Goal: Task Accomplishment & Management: Manage account settings

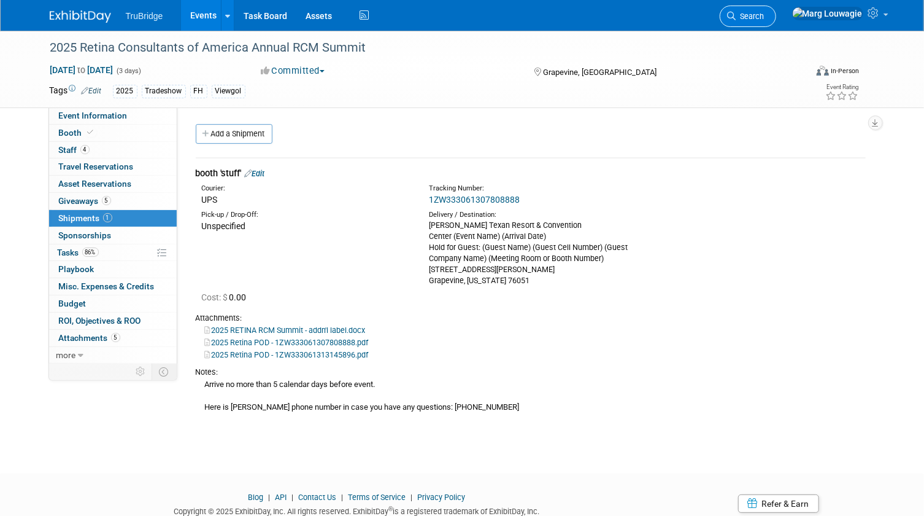
click at [765, 18] on span "Search" at bounding box center [750, 16] width 28 height 9
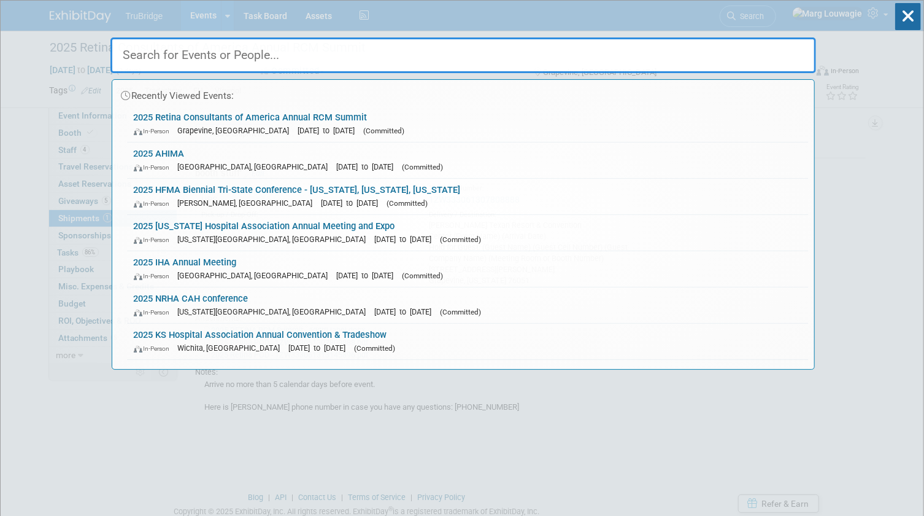
click at [782, 57] on input "text" at bounding box center [463, 55] width 706 height 36
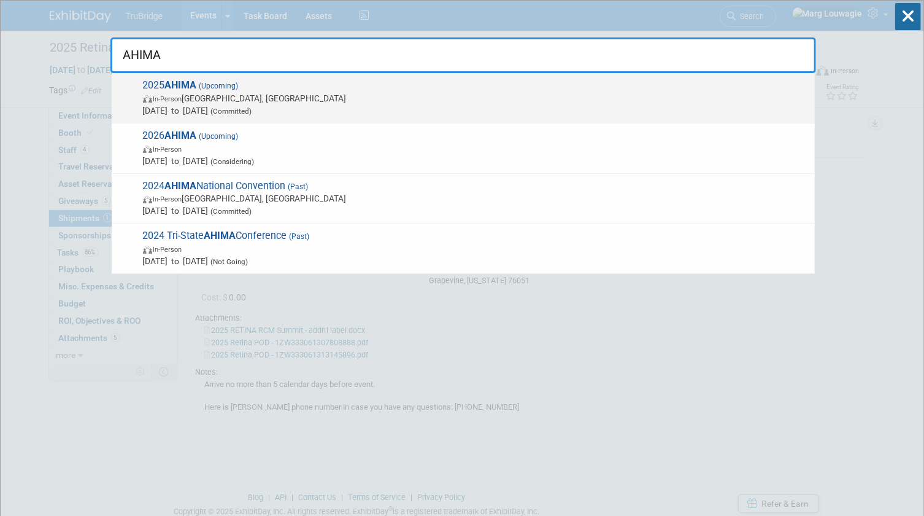
type input "AHIMA"
click at [306, 97] on span "In-Person Minneapolis, MN" at bounding box center [476, 98] width 666 height 12
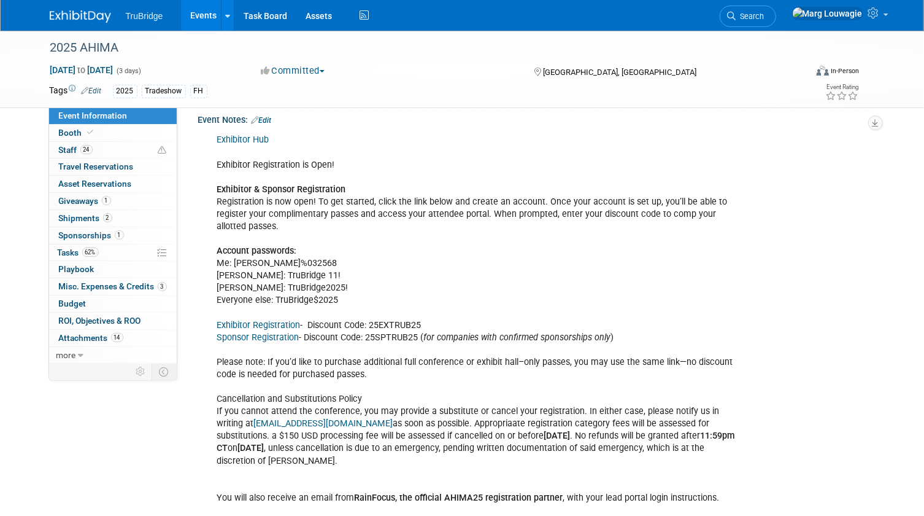
scroll to position [1394, 0]
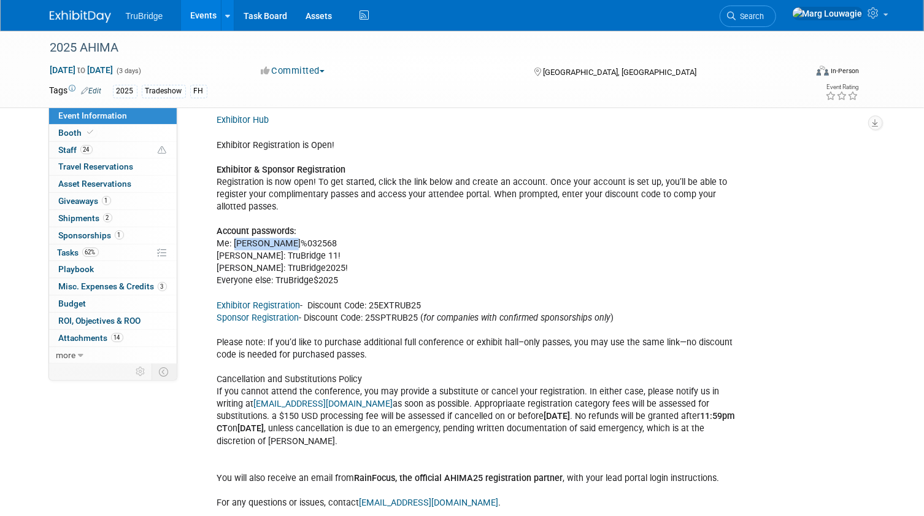
drag, startPoint x: 299, startPoint y: 225, endPoint x: 234, endPoint y: 223, distance: 65.1
click at [234, 223] on div "Exhibitor Hub Exhibitor Registration is Open! Exhibitor & Sponsor Registration …" at bounding box center [476, 447] width 535 height 678
copy div "Steve%032568"
click at [85, 129] on span at bounding box center [90, 132] width 11 height 9
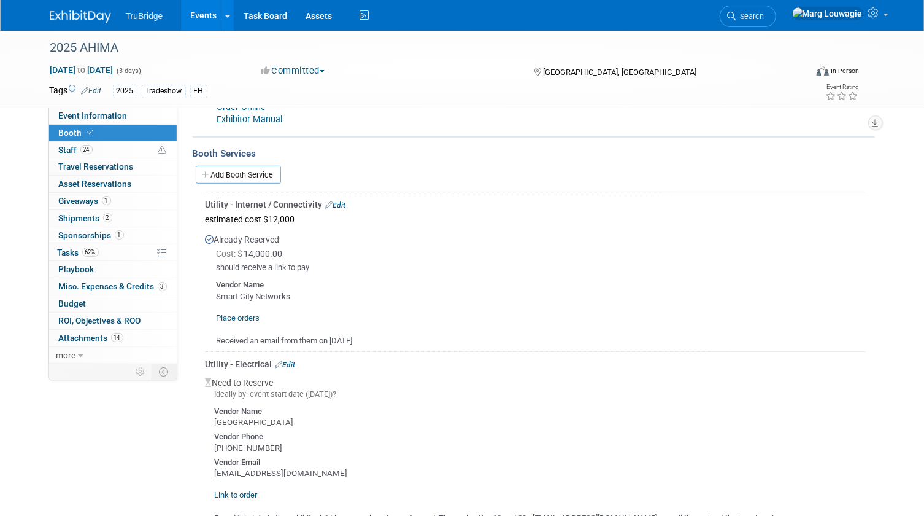
scroll to position [279, 0]
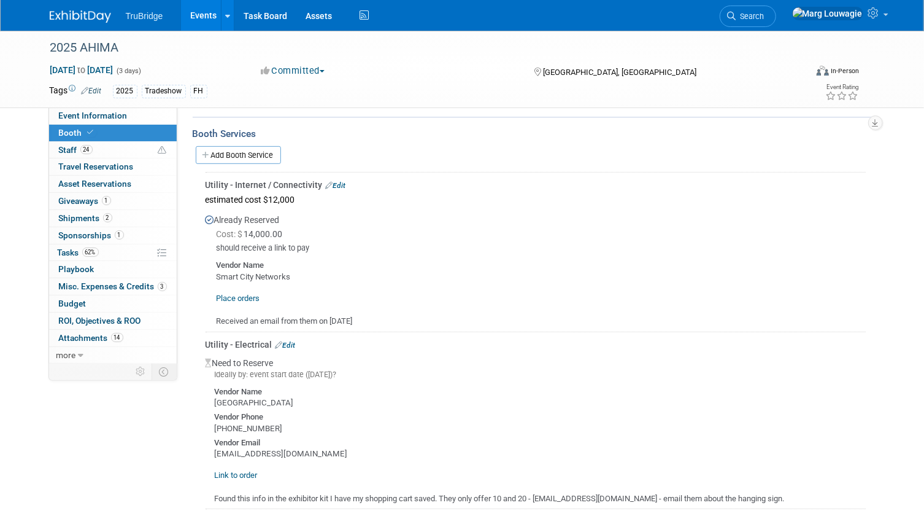
click at [337, 182] on link "Edit" at bounding box center [336, 185] width 20 height 9
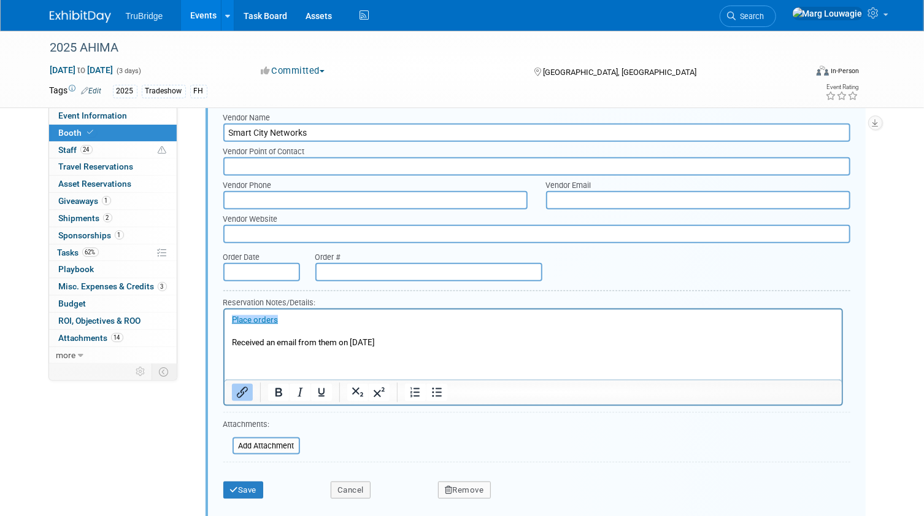
scroll to position [644, 0]
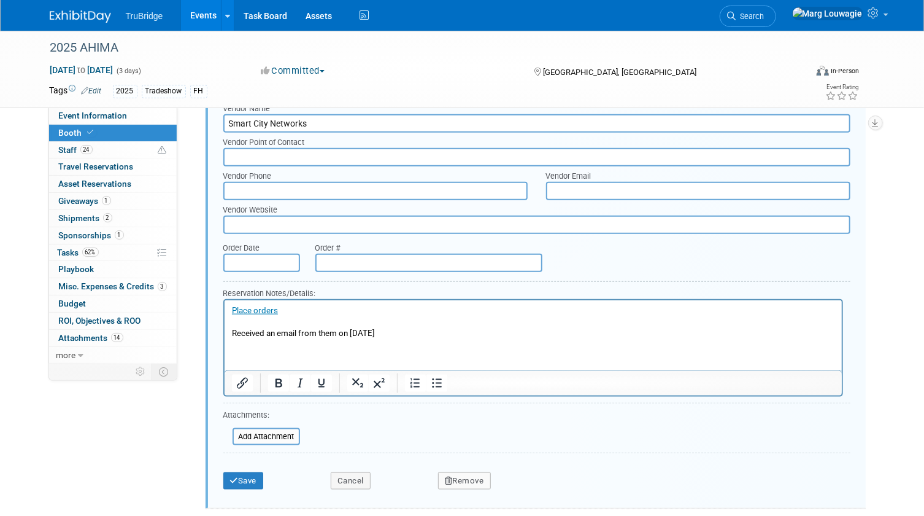
click at [393, 333] on p "Place orders Received an email from them on June 23rd" at bounding box center [532, 322] width 603 height 34
click at [232, 310] on link "Place orders" at bounding box center [254, 310] width 46 height 9
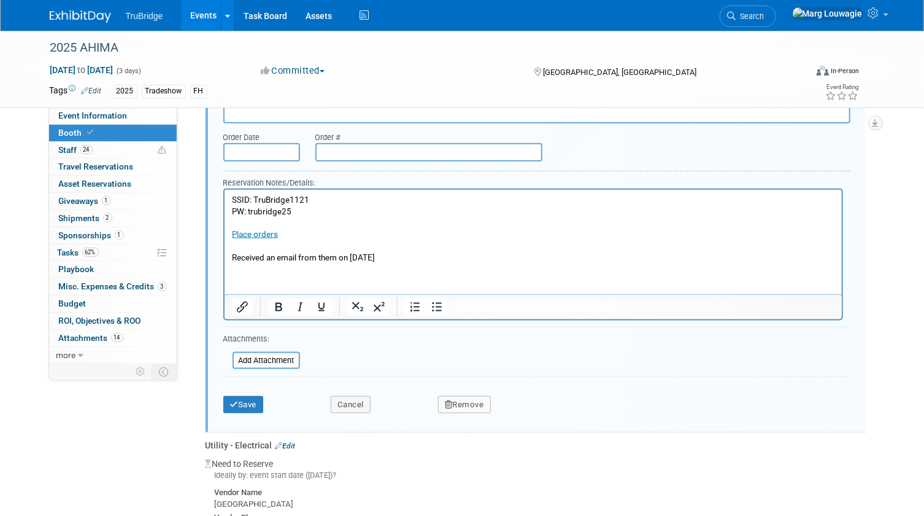
scroll to position [755, 0]
click at [252, 400] on button "Save" at bounding box center [243, 403] width 41 height 17
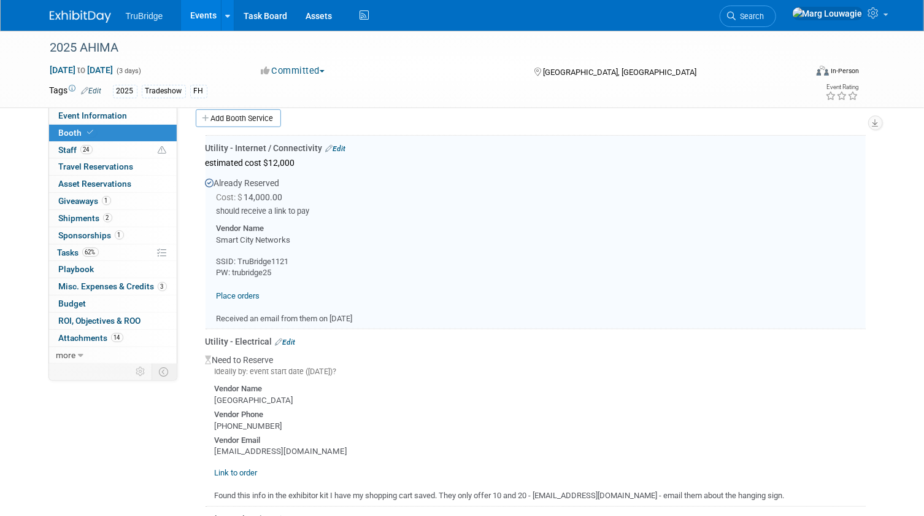
scroll to position [309, 0]
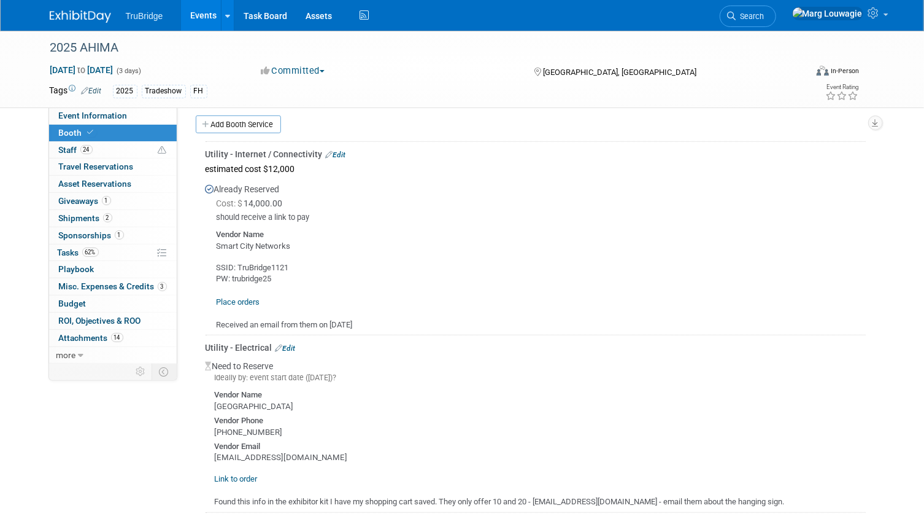
click at [340, 155] on link "Edit" at bounding box center [336, 154] width 20 height 9
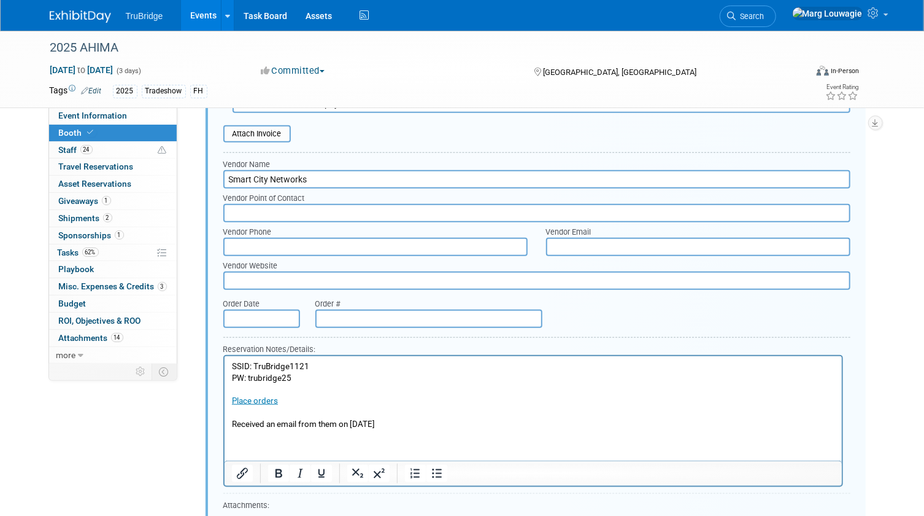
scroll to position [644, 0]
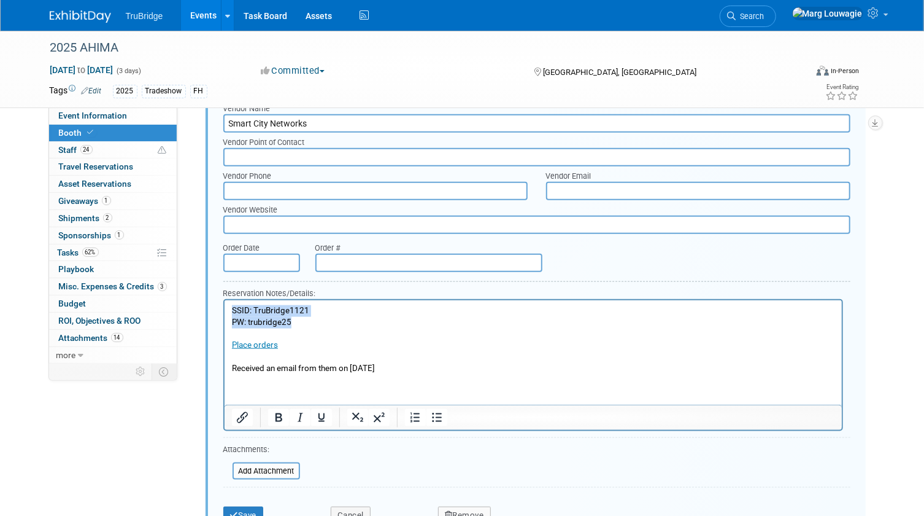
drag, startPoint x: 230, startPoint y: 309, endPoint x: 326, endPoint y: 323, distance: 97.4
click at [326, 323] on body "SSID: TruBridge1121 PW: trubridge25 Place orders Received an email from them on…" at bounding box center [533, 339] width 605 height 69
click at [395, 333] on p "SSID: TruBridge1121 PW: trubridge25 Place orders Received an email from them on…" at bounding box center [532, 339] width 603 height 69
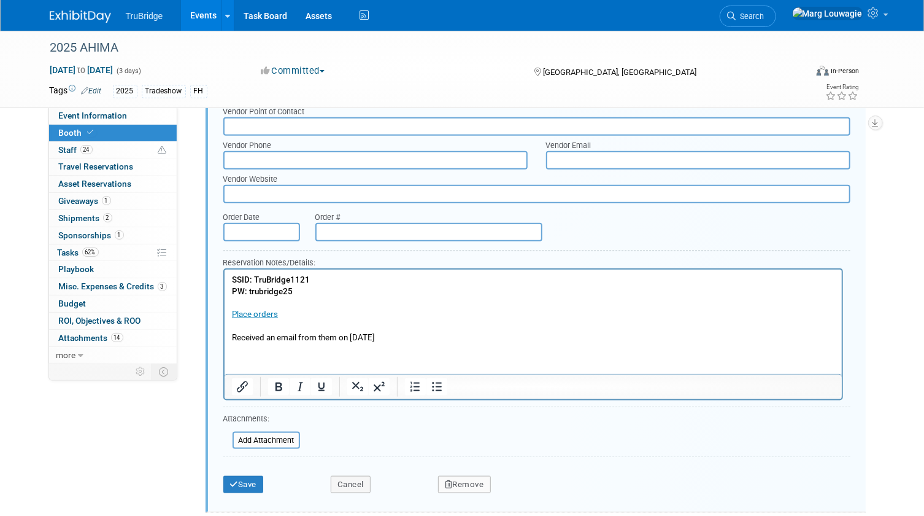
scroll to position [700, 0]
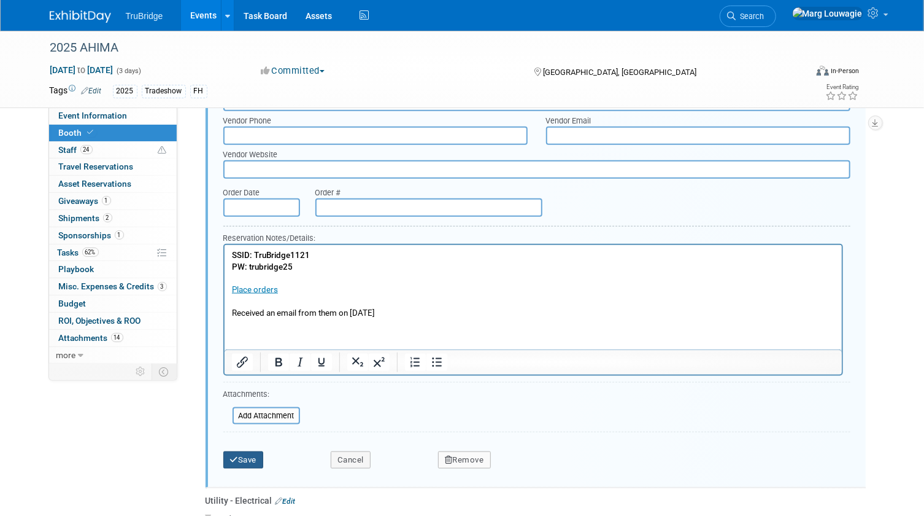
click at [253, 452] on button "Save" at bounding box center [243, 459] width 41 height 17
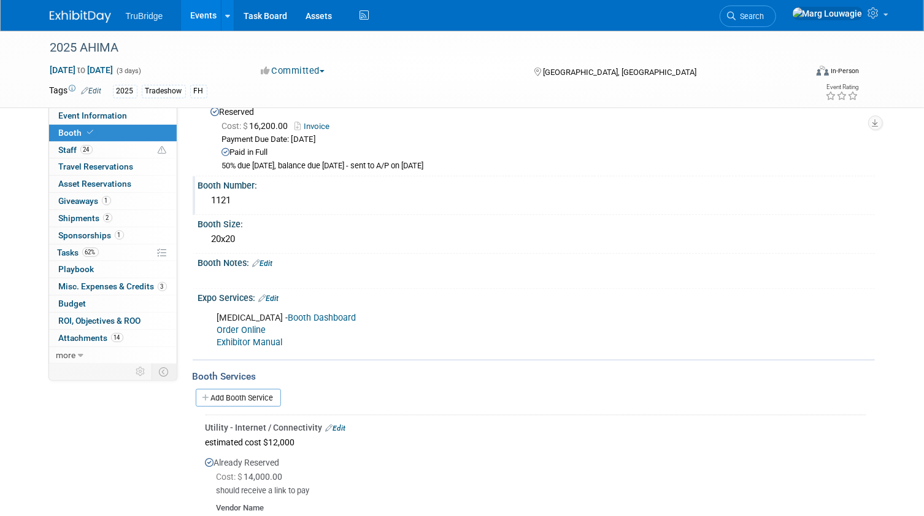
scroll to position [0, 0]
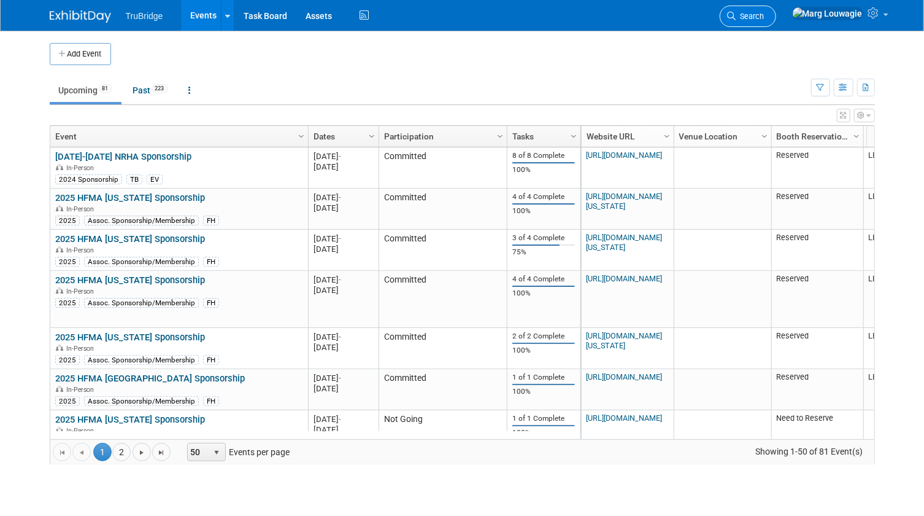
click at [776, 11] on link "Search" at bounding box center [748, 16] width 56 height 21
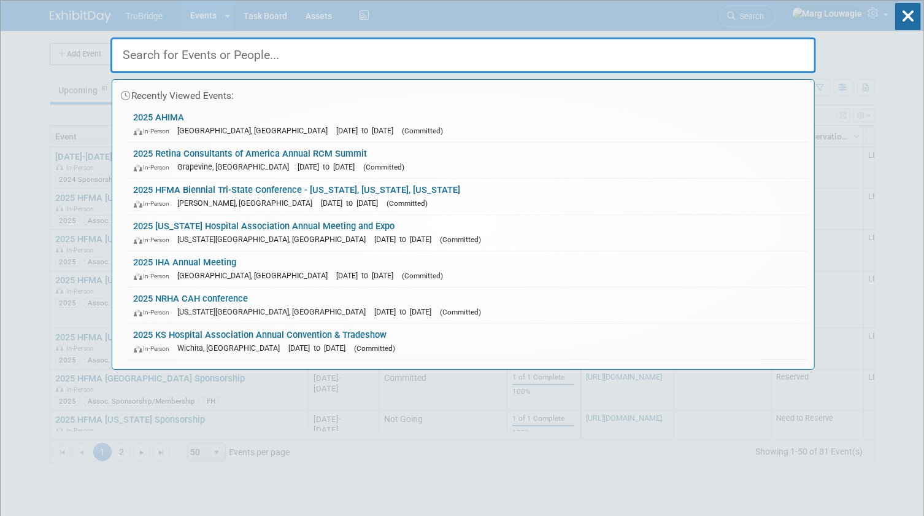
click at [779, 50] on input "text" at bounding box center [463, 55] width 706 height 36
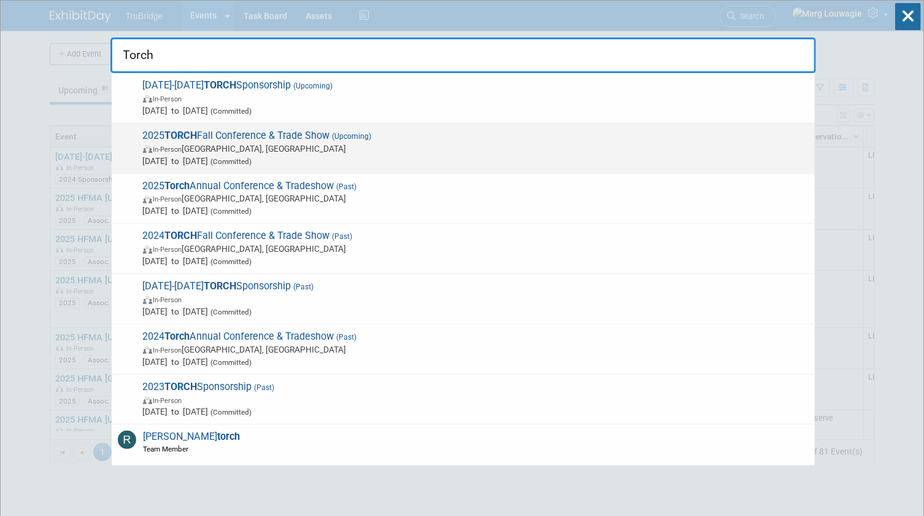
type input "Torch"
click at [349, 142] on span "In-Person Austin, TX" at bounding box center [476, 148] width 666 height 12
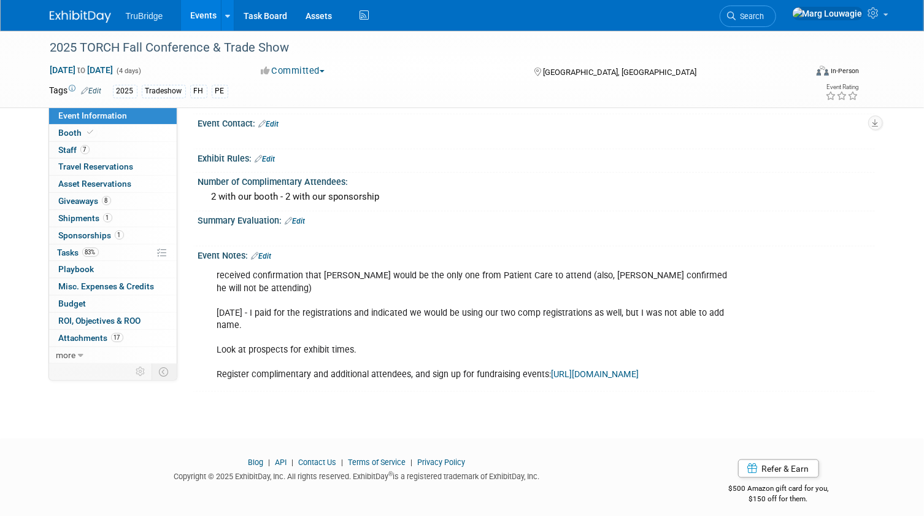
scroll to position [674, 0]
click at [91, 213] on span "Shipments 1" at bounding box center [85, 218] width 53 height 10
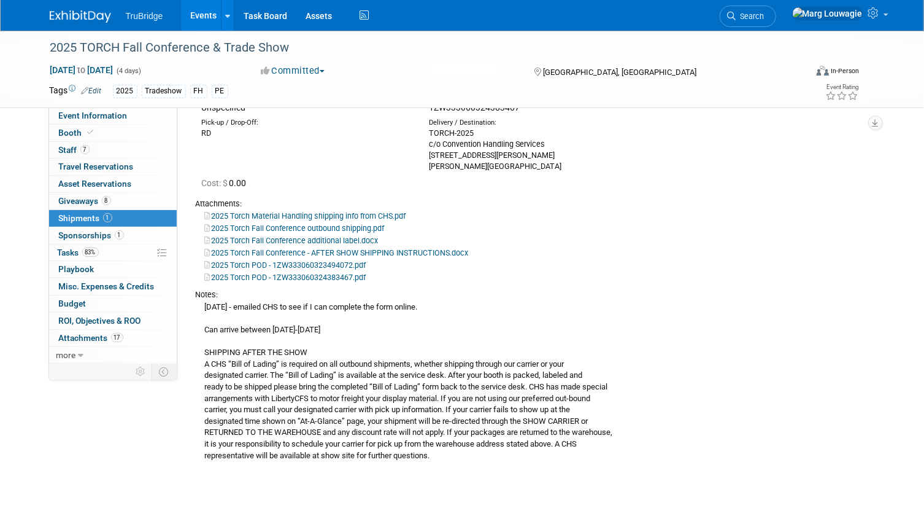
scroll to position [111, 0]
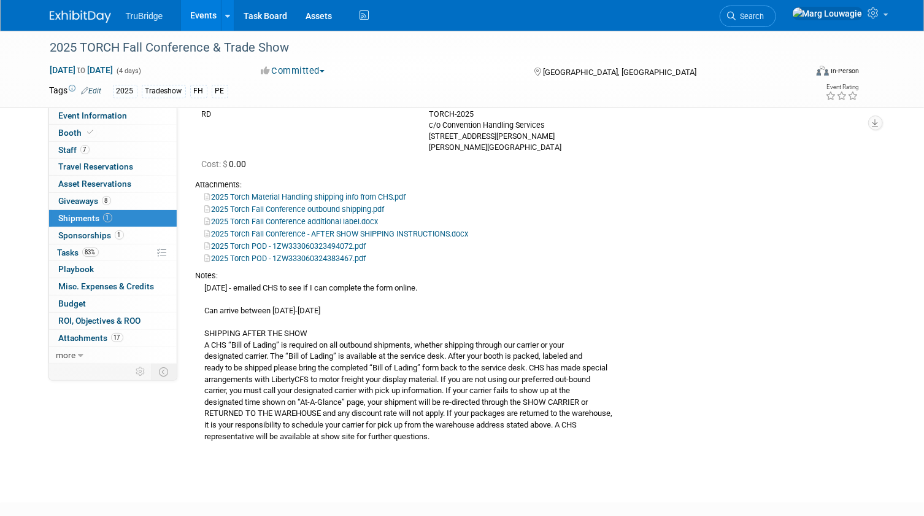
click at [365, 233] on link "2025 Torch Fall Conference - AFTER SHOW SHIPPING INSTRUCTIONS.docx" at bounding box center [337, 233] width 264 height 9
click at [736, 18] on icon at bounding box center [732, 16] width 9 height 9
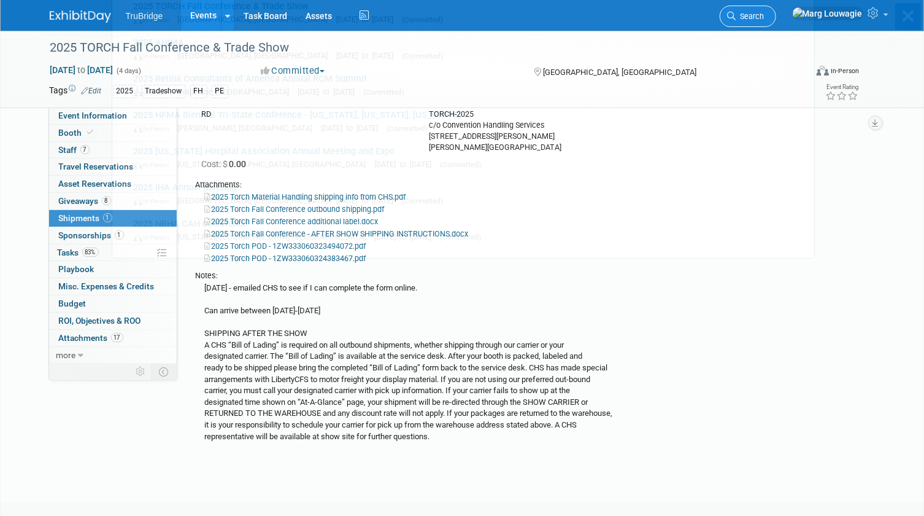
scroll to position [0, 0]
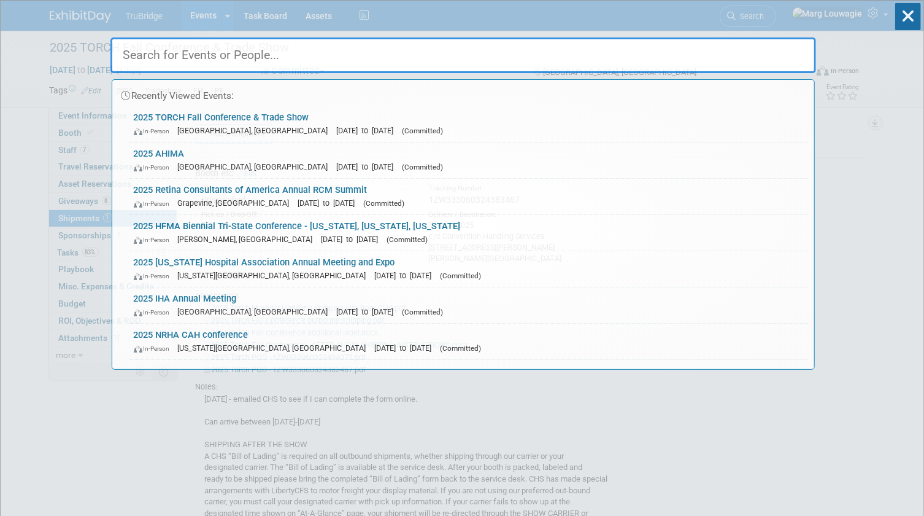
click at [759, 53] on input "text" at bounding box center [463, 55] width 706 height 36
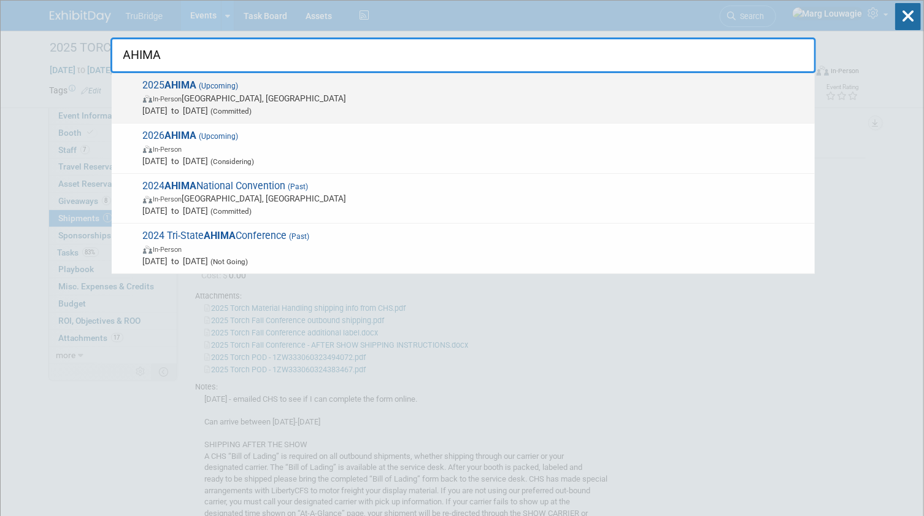
type input "AHIMA"
click at [266, 99] on span "In-Person Minneapolis, MN" at bounding box center [476, 98] width 666 height 12
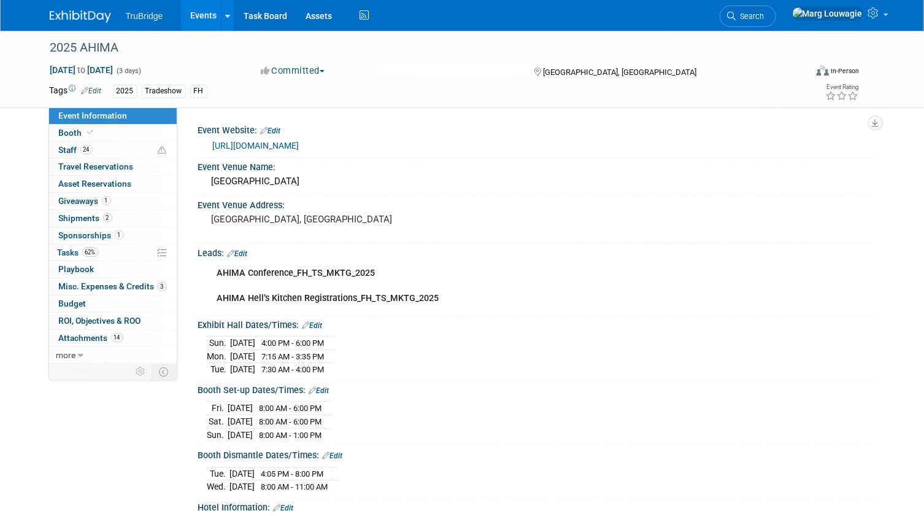
click at [96, 281] on span "Misc. Expenses & Credits 3" at bounding box center [113, 286] width 108 height 10
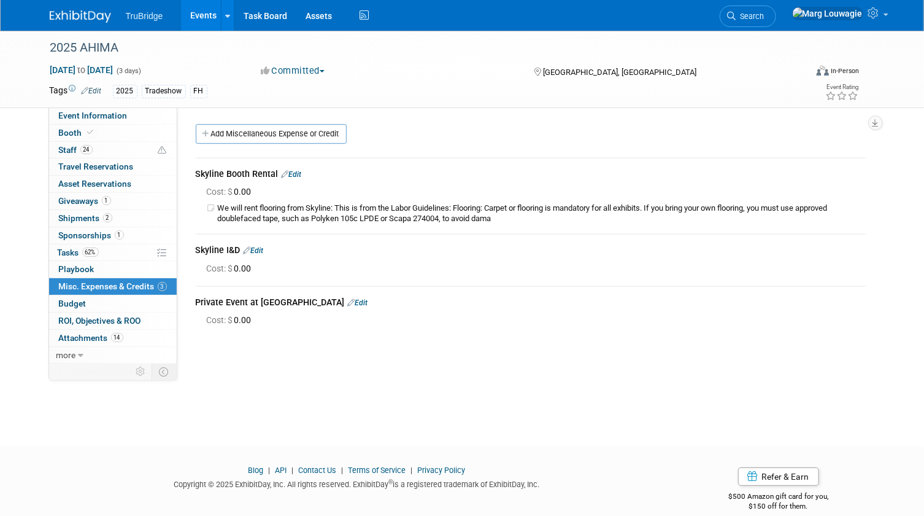
click at [301, 171] on link "Edit" at bounding box center [292, 174] width 20 height 9
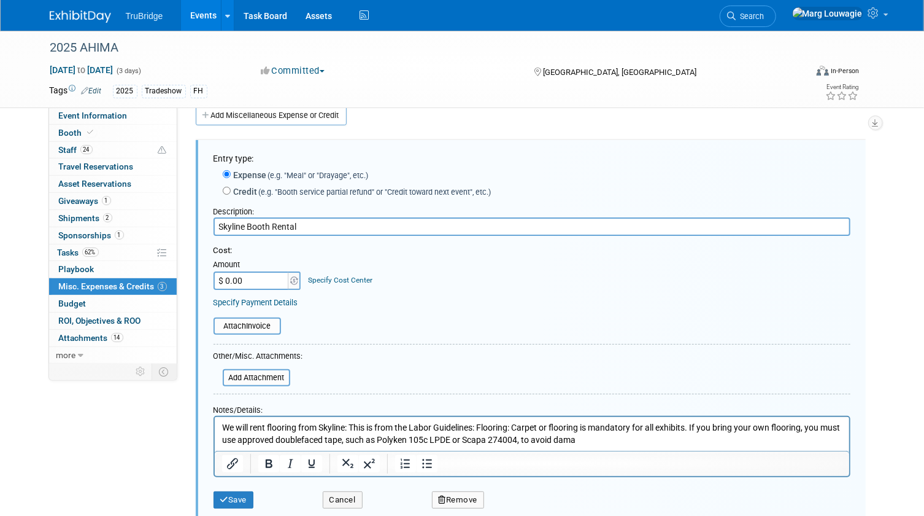
click at [255, 274] on input "$ 0.00" at bounding box center [252, 280] width 77 height 18
type input "$ 43,087.81"
click at [282, 379] on input "file" at bounding box center [216, 377] width 146 height 15
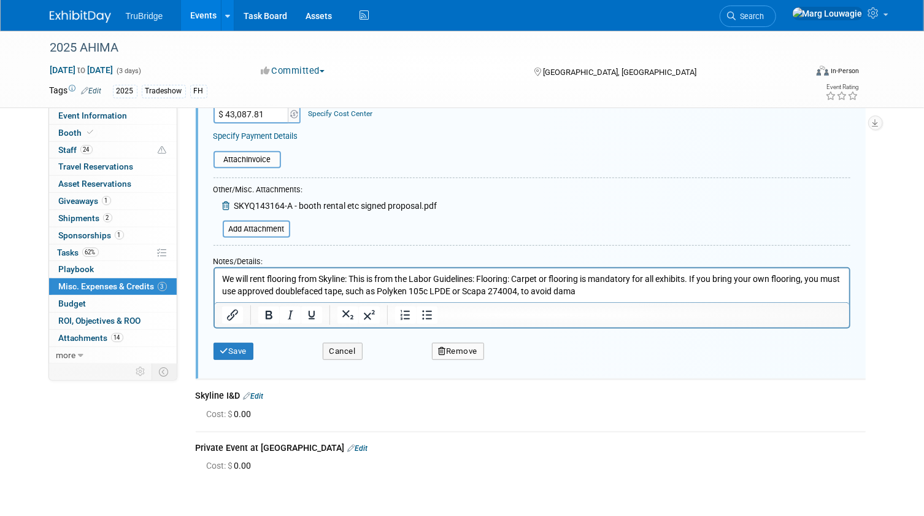
scroll to position [185, 0]
click at [236, 352] on button "Save" at bounding box center [234, 350] width 41 height 17
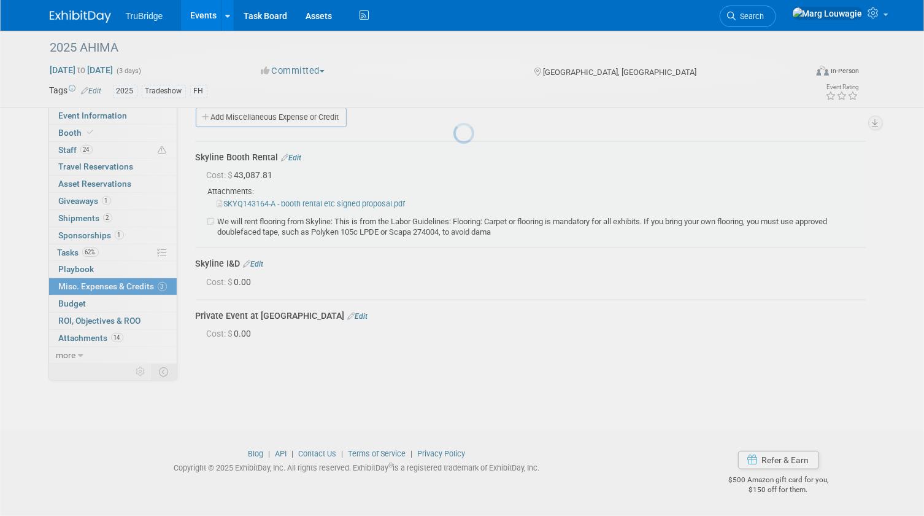
scroll to position [16, 0]
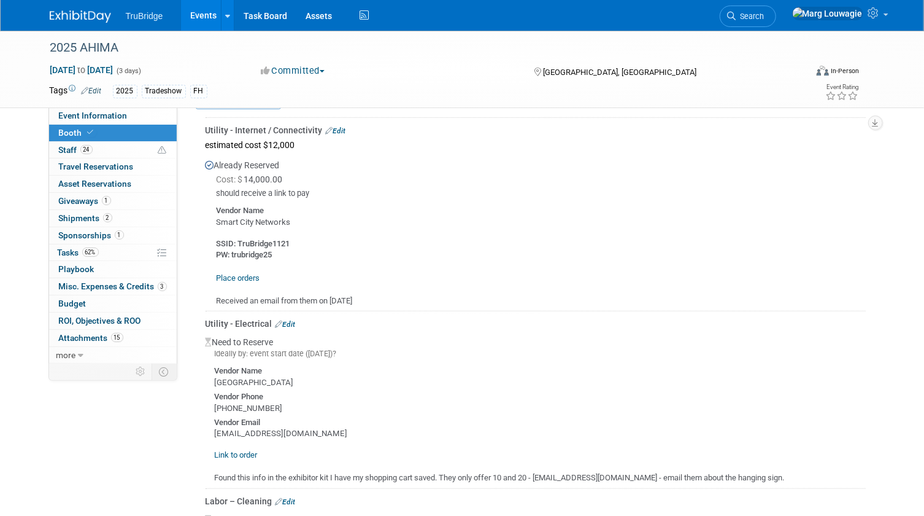
scroll to position [334, 0]
click at [342, 129] on link "Edit" at bounding box center [336, 129] width 20 height 9
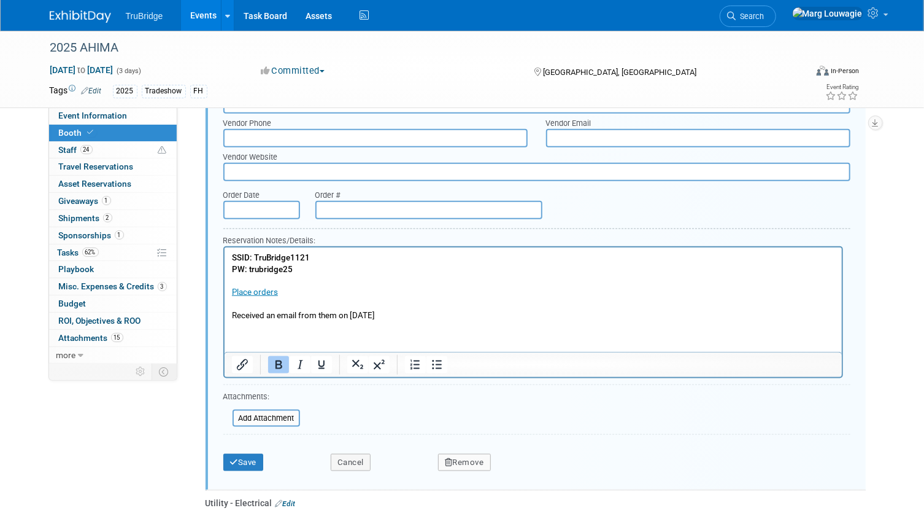
scroll to position [700, 0]
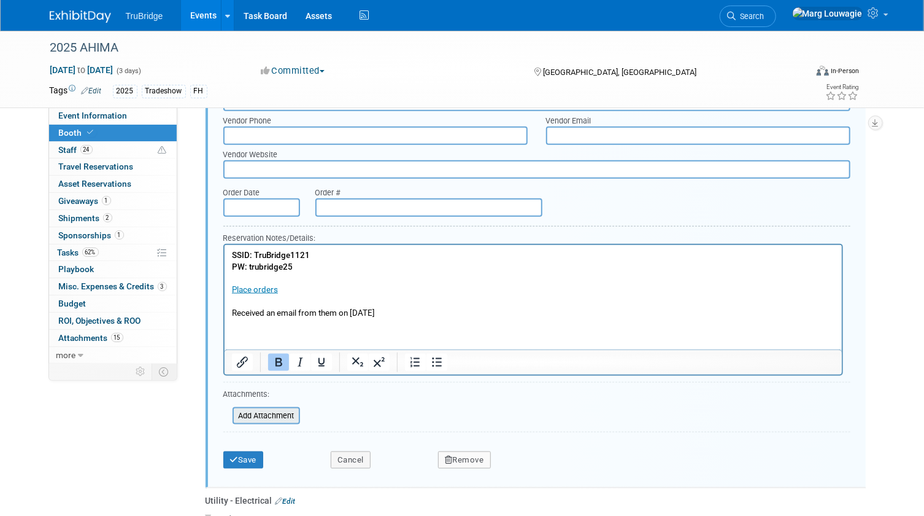
click at [282, 411] on input "file" at bounding box center [226, 415] width 146 height 15
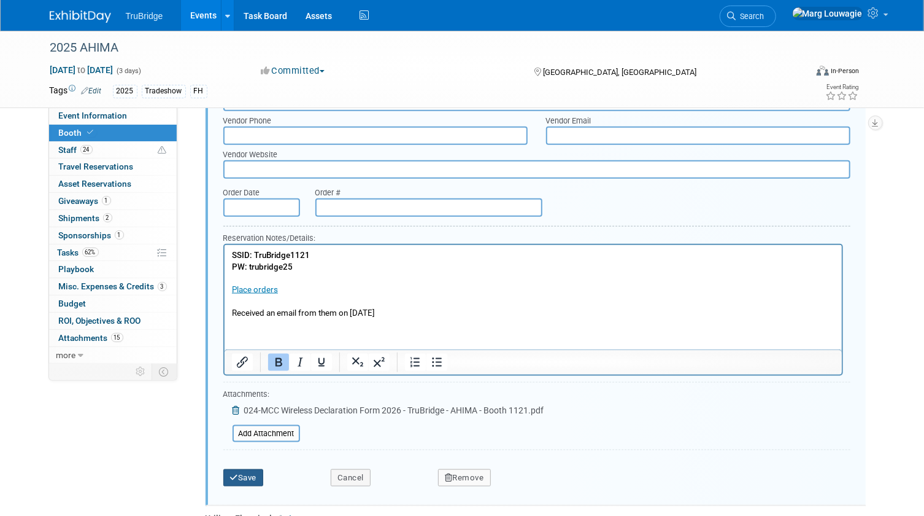
click at [250, 470] on button "Save" at bounding box center [243, 477] width 41 height 17
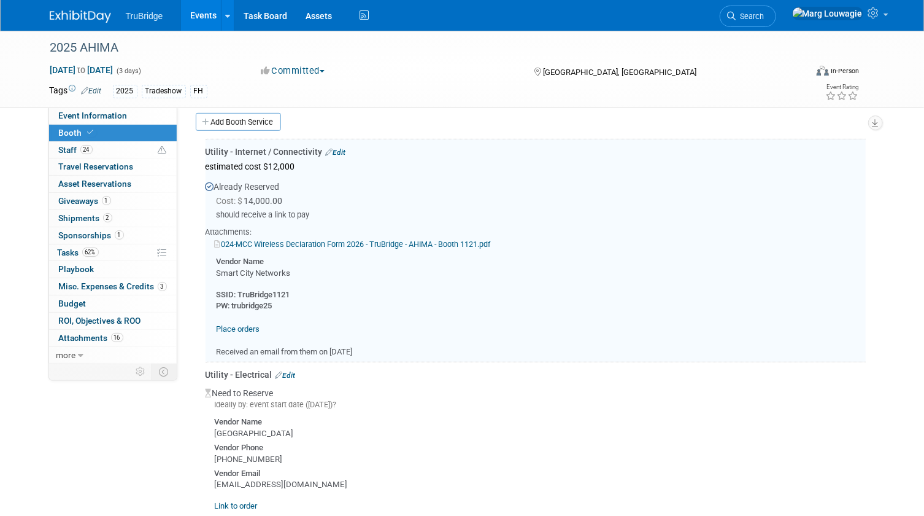
scroll to position [309, 0]
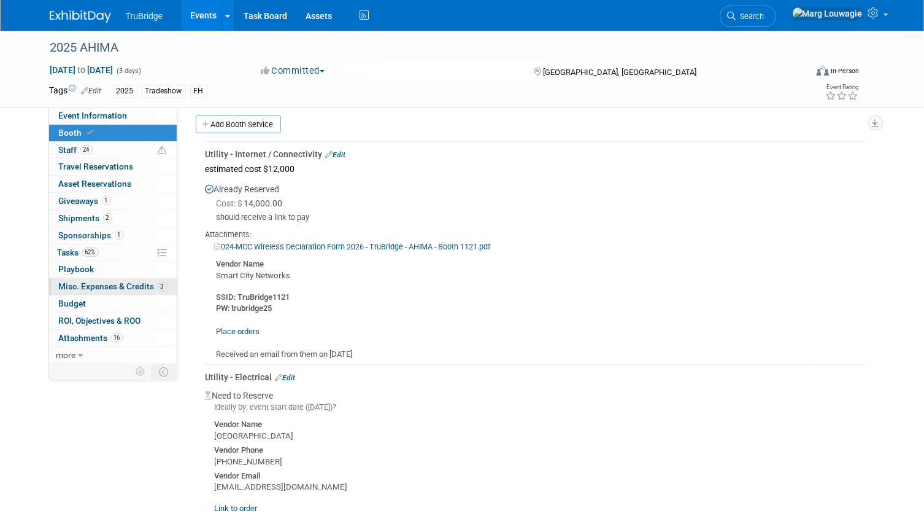
click at [77, 286] on span "Misc. Expenses & Credits 3" at bounding box center [113, 286] width 108 height 10
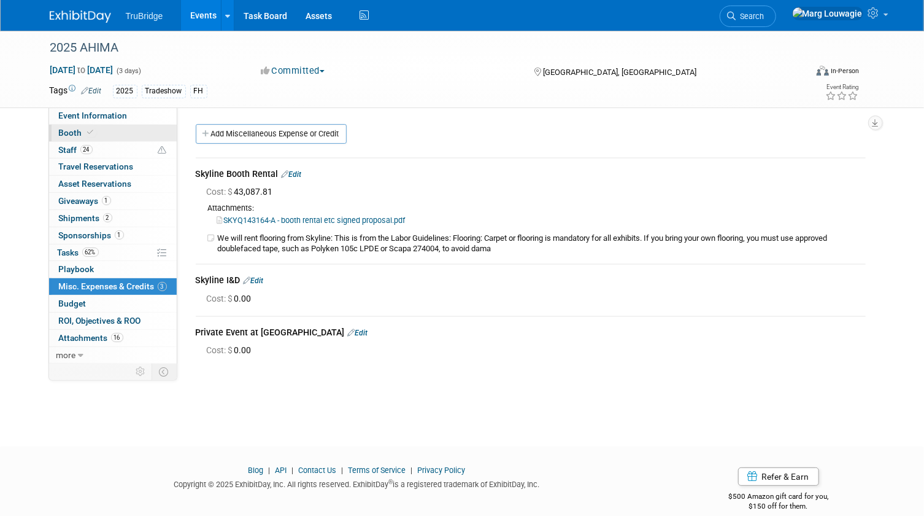
drag, startPoint x: 117, startPoint y: 134, endPoint x: 129, endPoint y: 139, distance: 13.2
click at [117, 134] on link "Booth" at bounding box center [113, 133] width 128 height 17
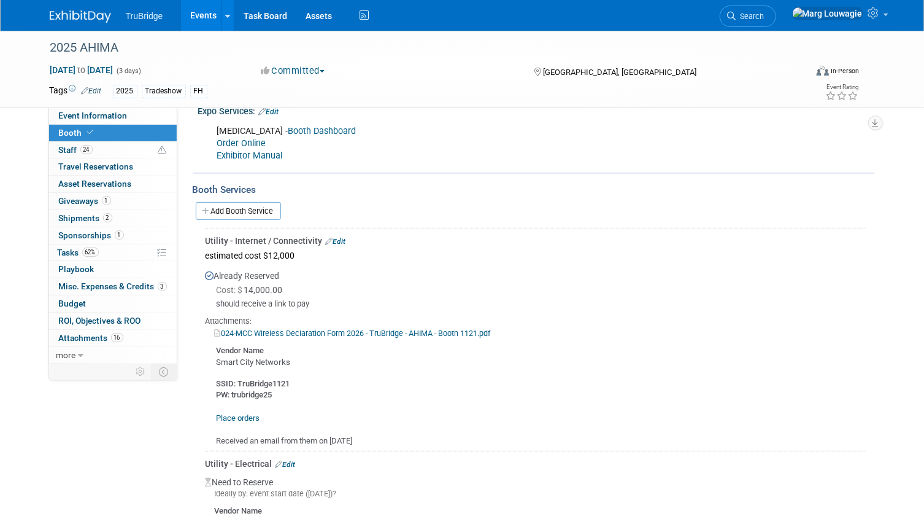
scroll to position [279, 0]
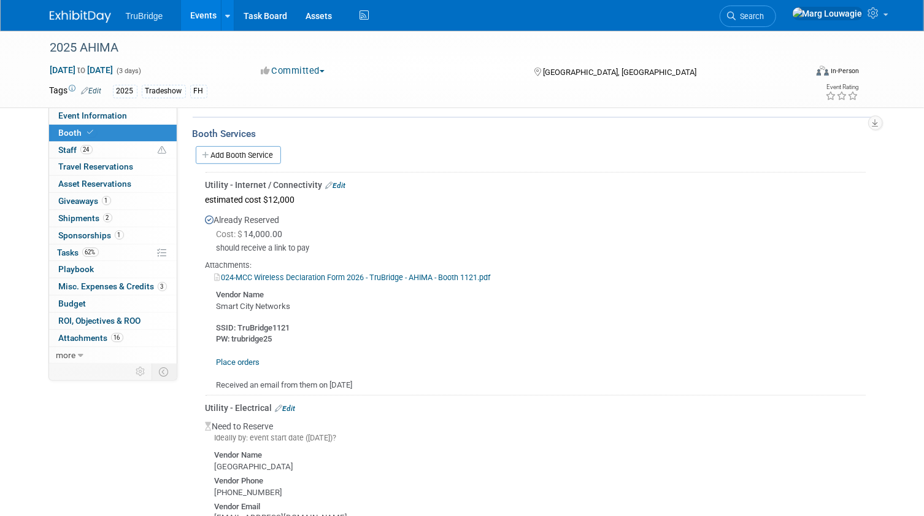
click at [338, 183] on link "Edit" at bounding box center [336, 185] width 20 height 9
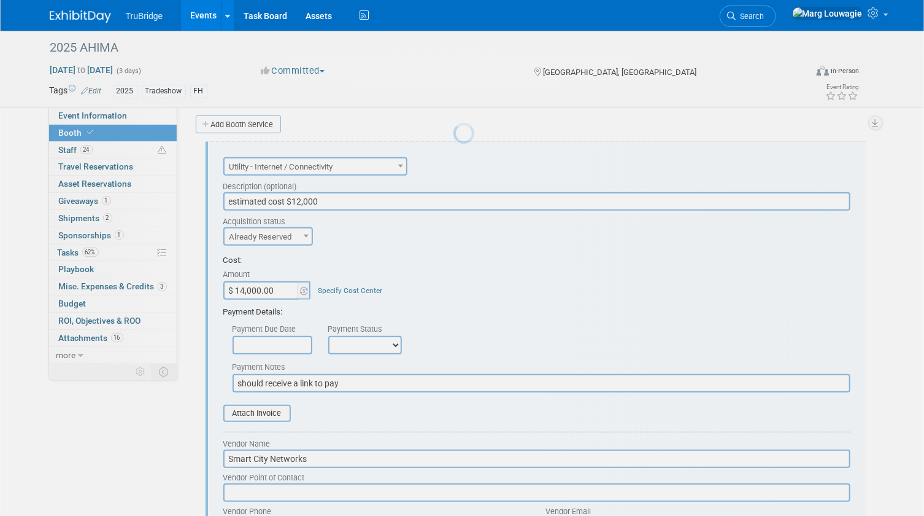
scroll to position [0, 0]
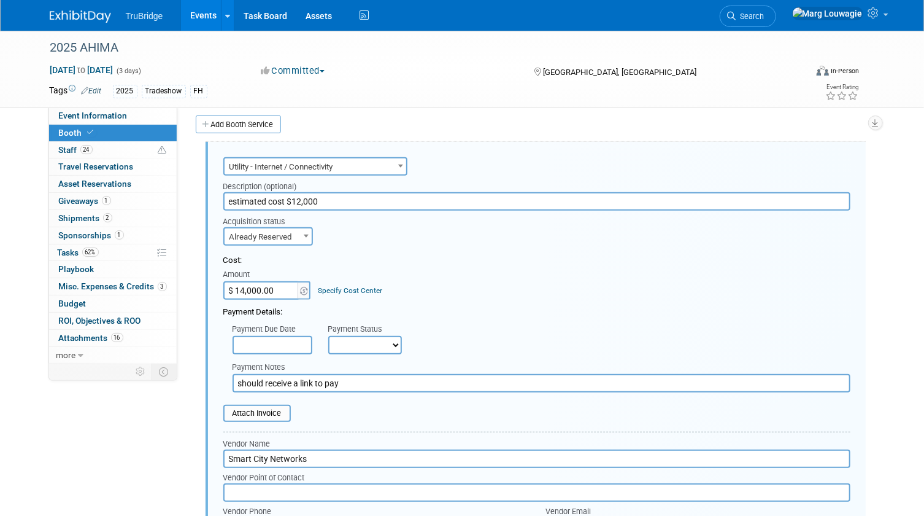
click at [283, 290] on input "$ 14,000.00" at bounding box center [261, 290] width 77 height 18
type input "$ 13,097.52"
click at [341, 350] on select "Not Paid Yet Partially Paid Paid in Full" at bounding box center [365, 345] width 74 height 18
select select "1"
click at [328, 336] on select "Not Paid Yet Partially Paid Paid in Full" at bounding box center [365, 345] width 74 height 18
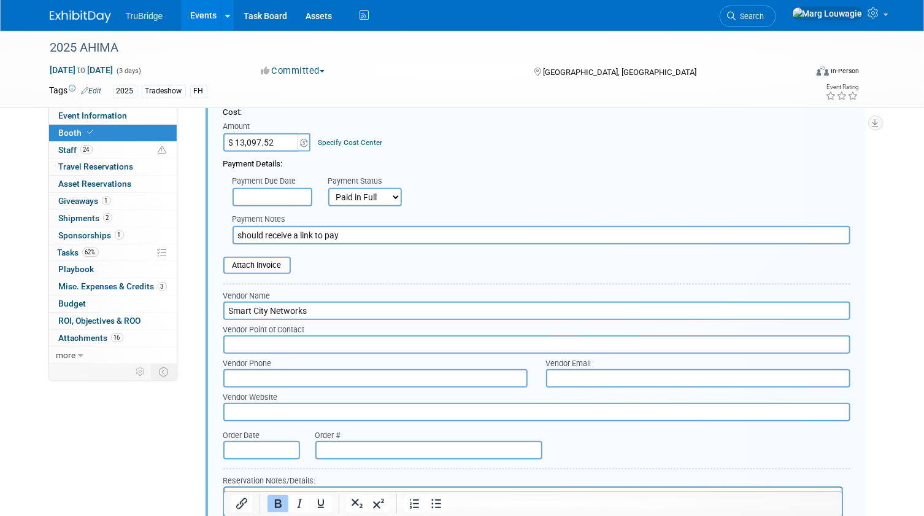
scroll to position [477, 0]
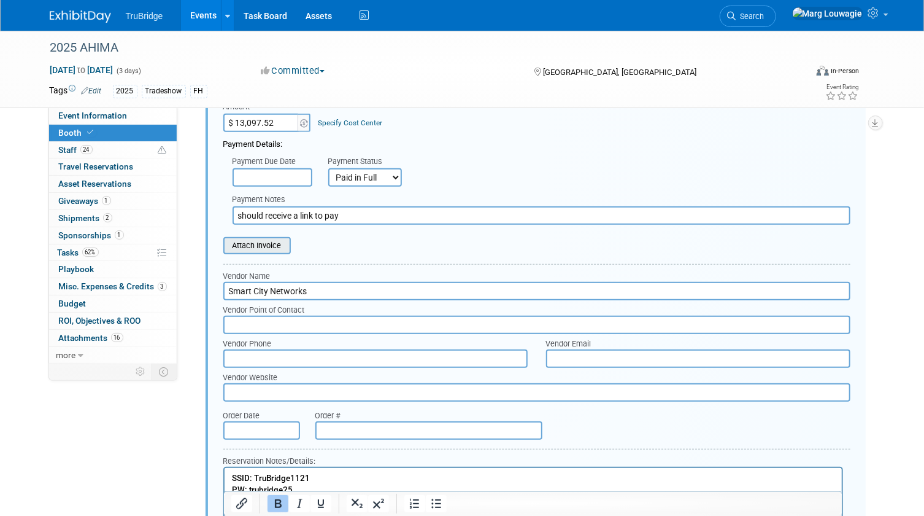
click at [269, 241] on input "file" at bounding box center [217, 245] width 146 height 15
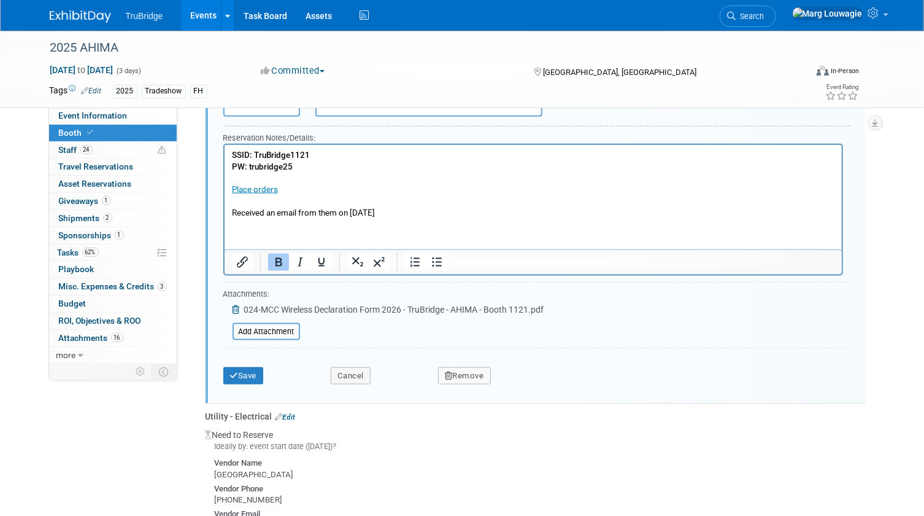
scroll to position [811, 0]
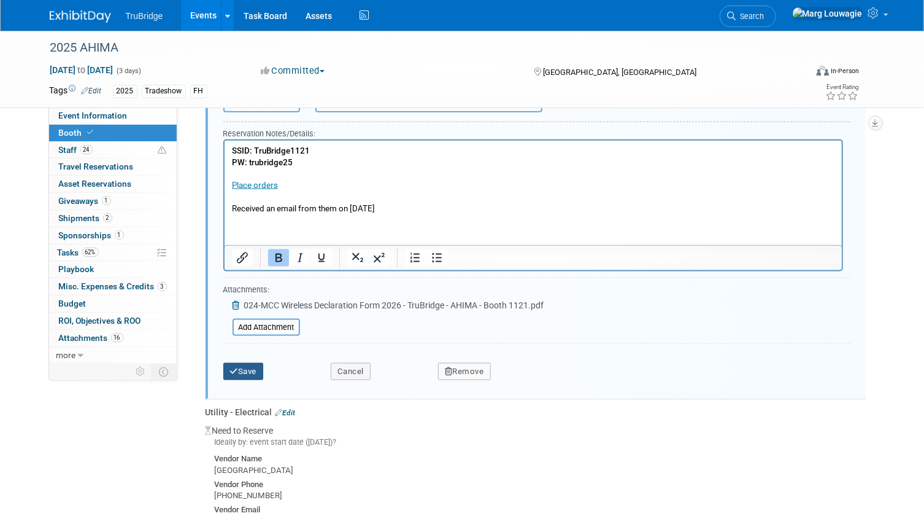
click at [240, 371] on button "Save" at bounding box center [243, 371] width 41 height 17
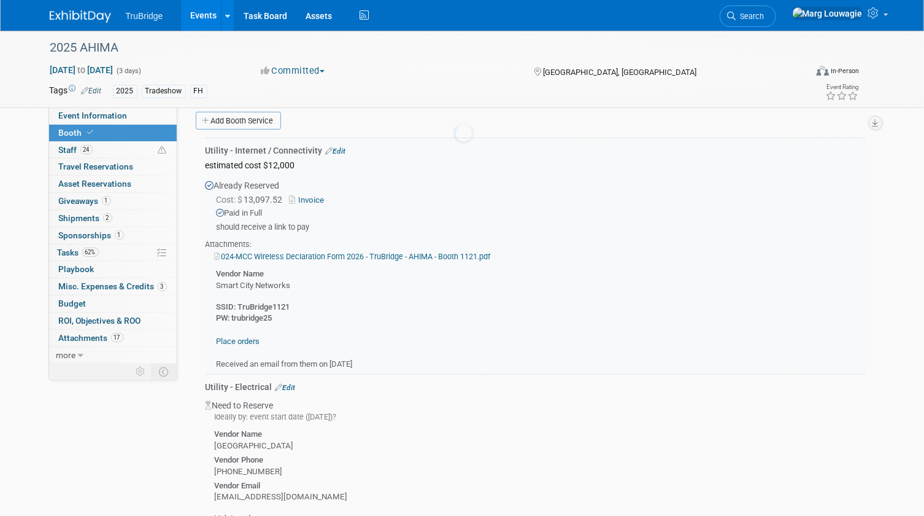
scroll to position [309, 0]
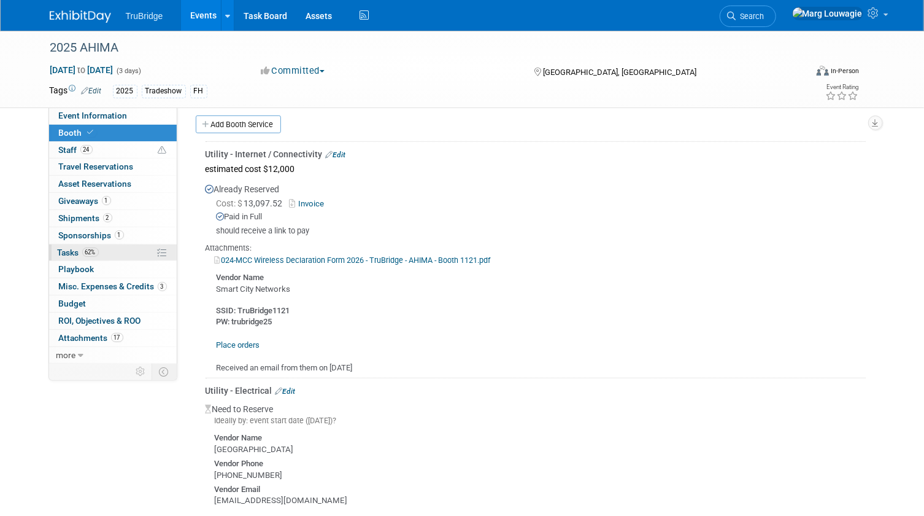
click at [63, 245] on link "62% Tasks 62%" at bounding box center [113, 252] width 128 height 17
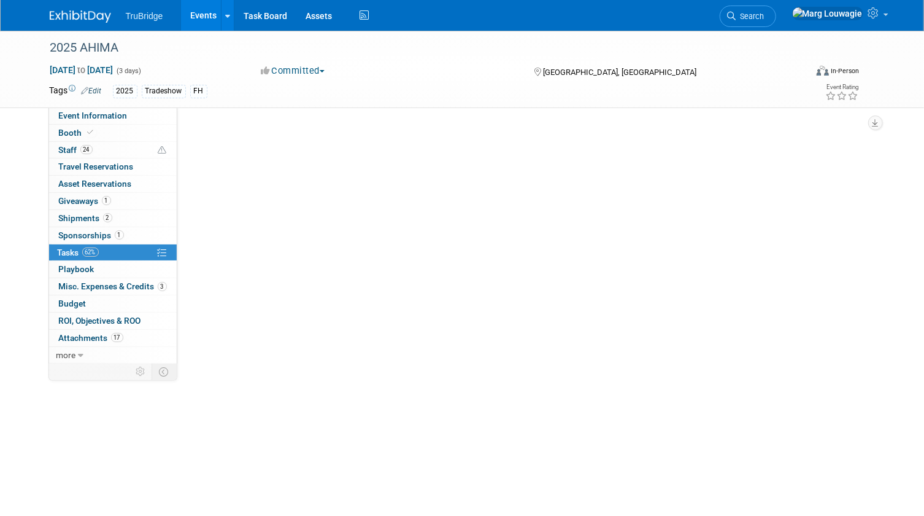
scroll to position [0, 0]
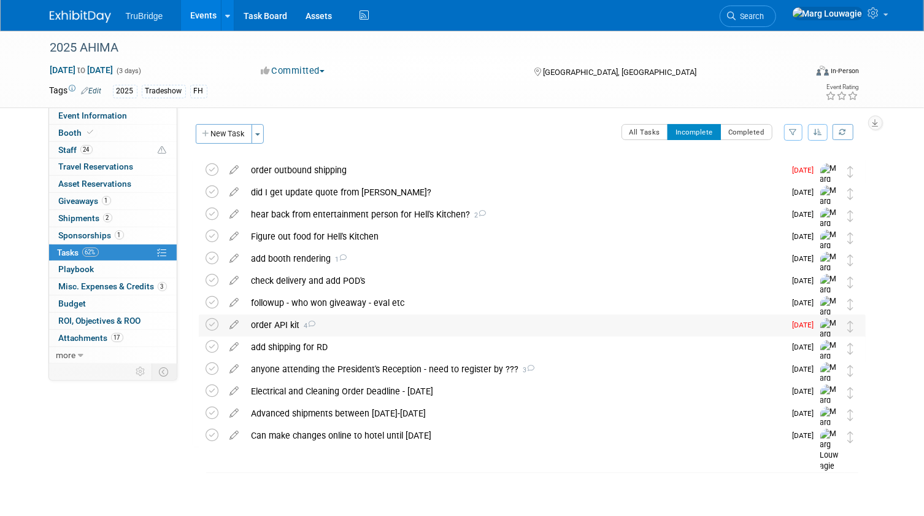
click at [282, 322] on div "order API kit 4" at bounding box center [515, 324] width 540 height 21
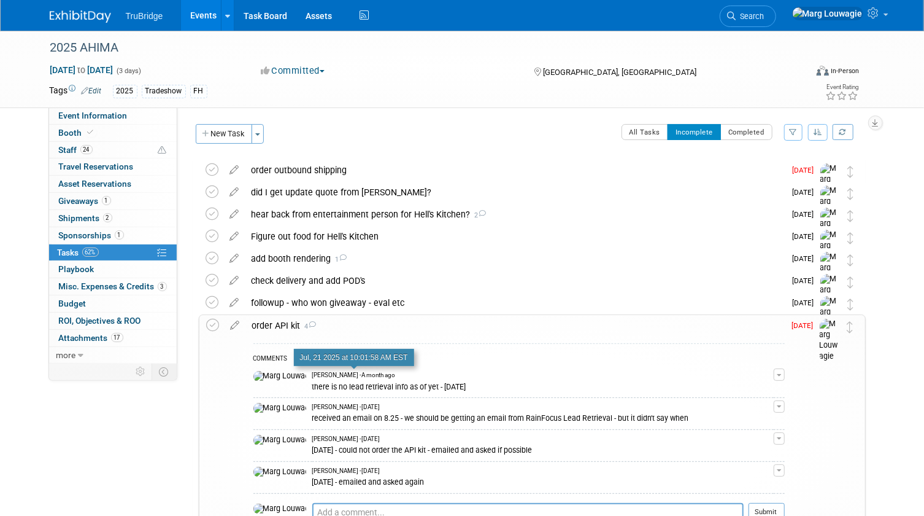
scroll to position [111, 0]
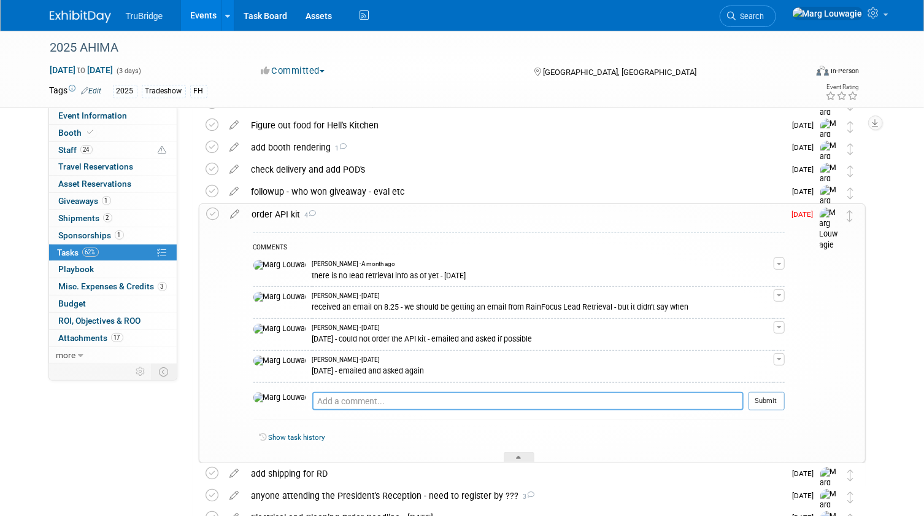
click at [330, 394] on textarea at bounding box center [527, 401] width 431 height 18
type textarea "still trying"
click at [771, 398] on button "Submit" at bounding box center [767, 401] width 36 height 18
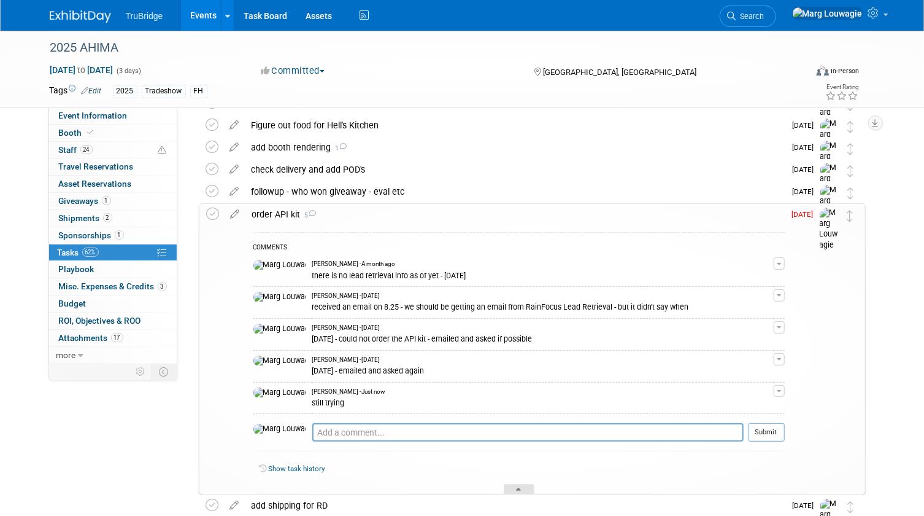
click at [522, 488] on div at bounding box center [519, 489] width 31 height 10
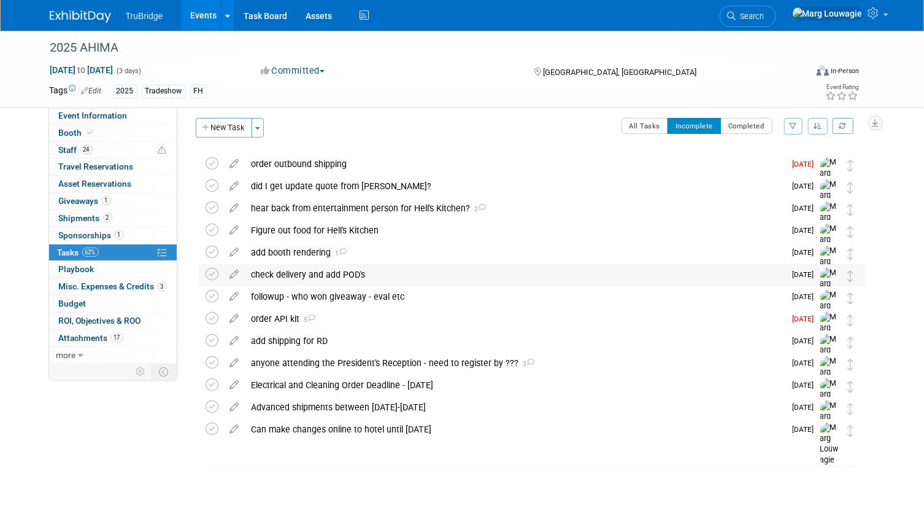
scroll to position [0, 0]
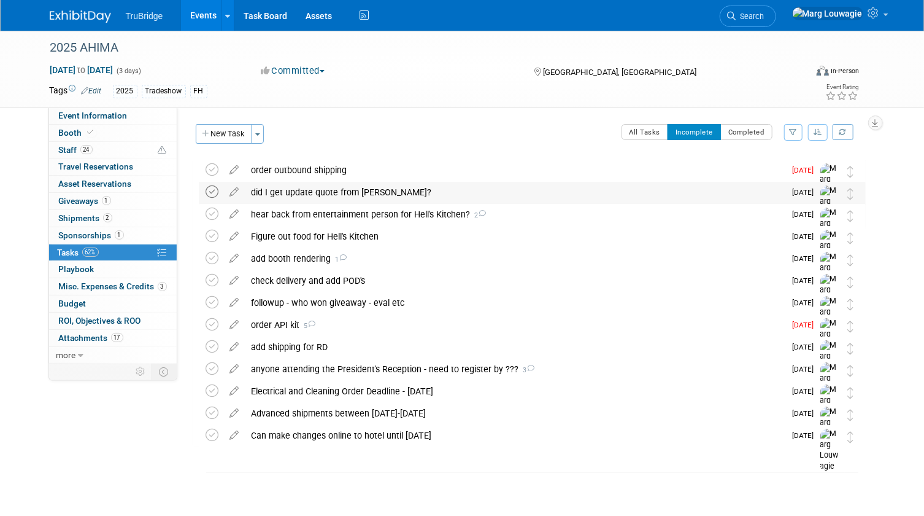
click at [209, 191] on icon at bounding box center [212, 191] width 13 height 13
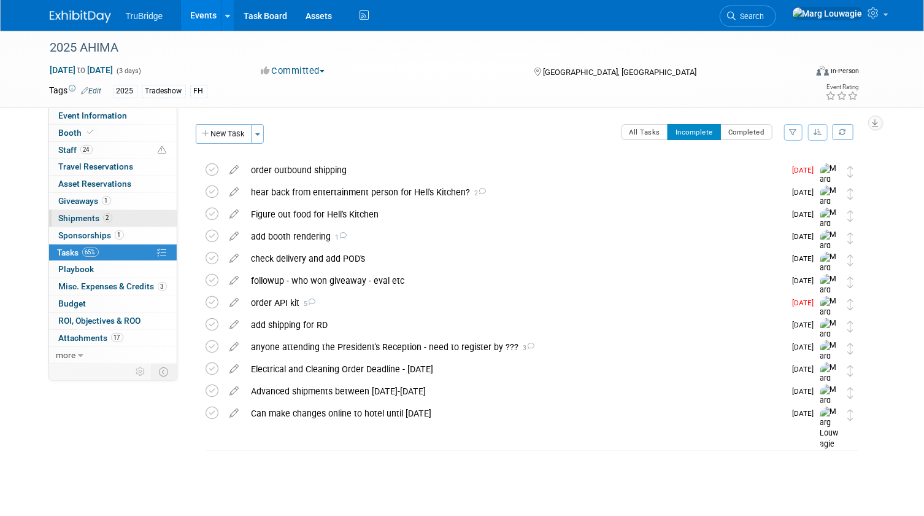
click at [69, 215] on span "Shipments 2" at bounding box center [85, 218] width 53 height 10
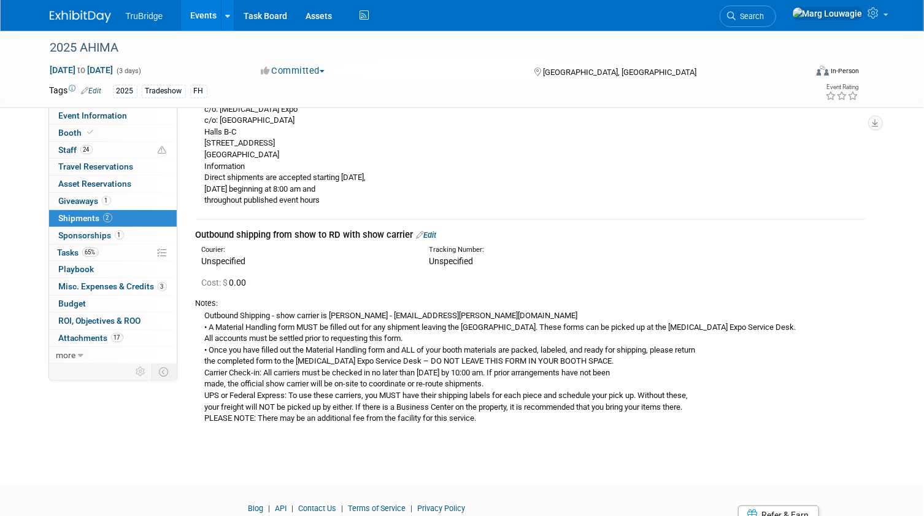
scroll to position [390, 0]
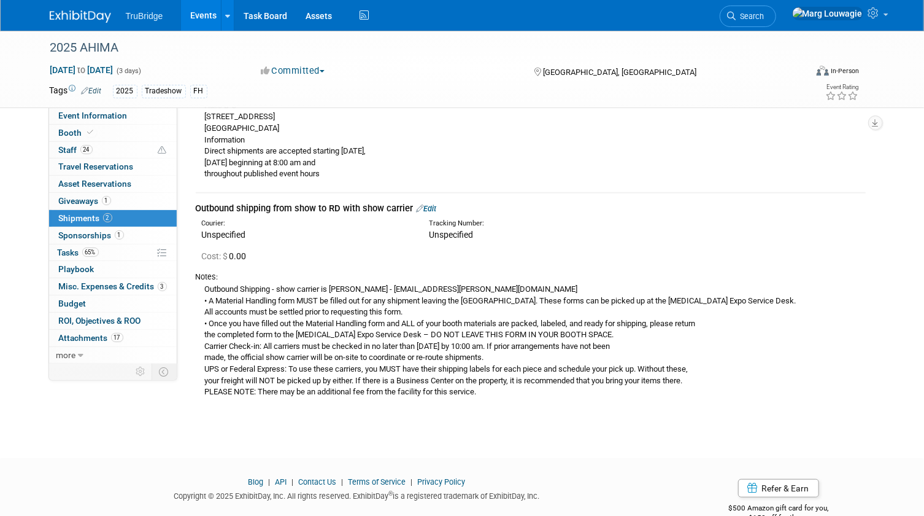
drag, startPoint x: 444, startPoint y: 282, endPoint x: 354, endPoint y: 288, distance: 89.8
click at [354, 288] on div "Outbound Shipping - show carrier is [PERSON_NAME] - [EMAIL_ADDRESS][PERSON_NAME…" at bounding box center [531, 339] width 670 height 115
drag, startPoint x: 354, startPoint y: 288, endPoint x: 364, endPoint y: 289, distance: 9.9
copy div "[EMAIL_ADDRESS][PERSON_NAME][DOMAIN_NAME]"
click at [430, 207] on link "Edit" at bounding box center [427, 208] width 20 height 9
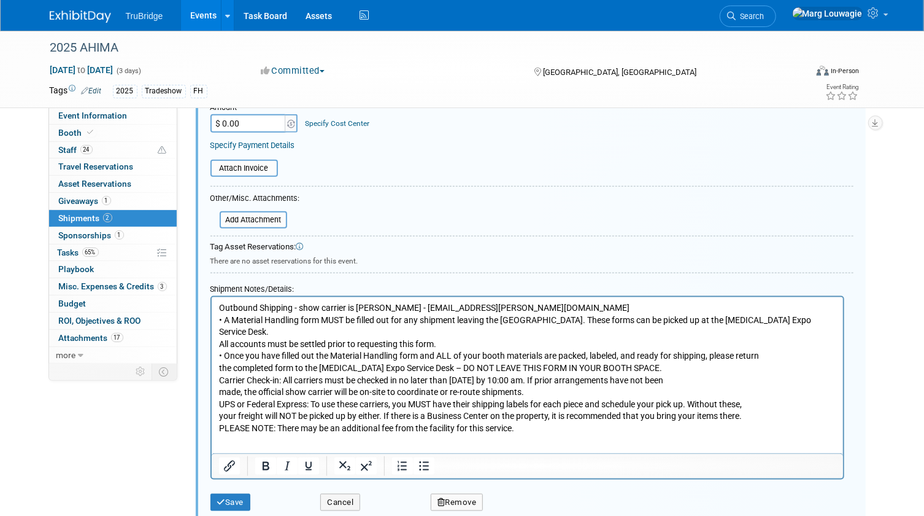
scroll to position [722, 0]
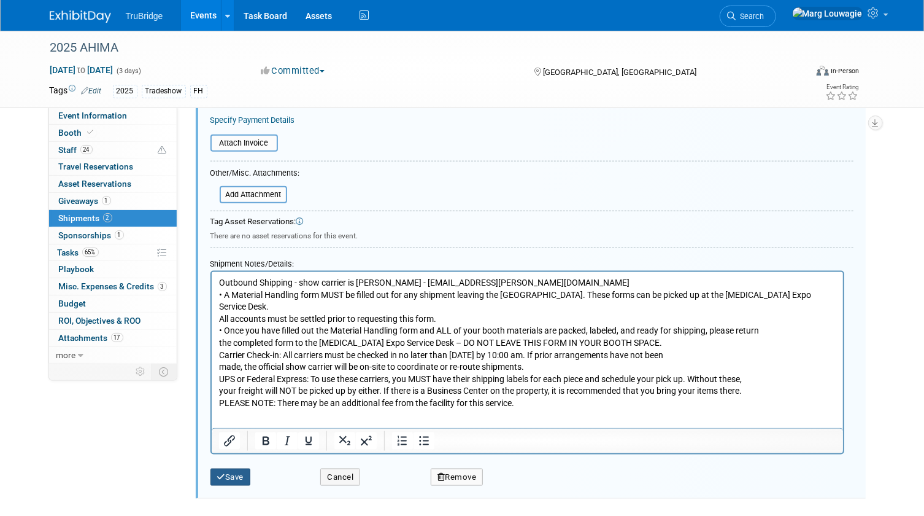
click at [241, 474] on button "Save" at bounding box center [231, 476] width 41 height 17
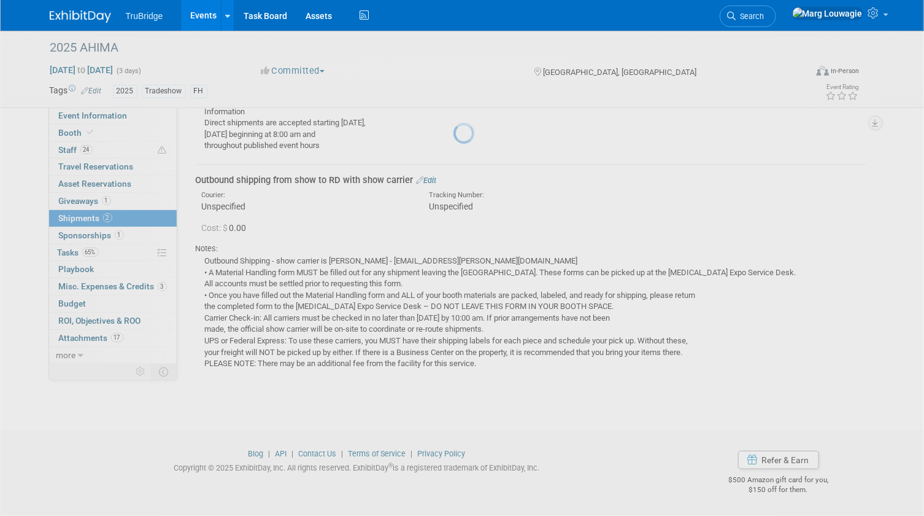
scroll to position [418, 0]
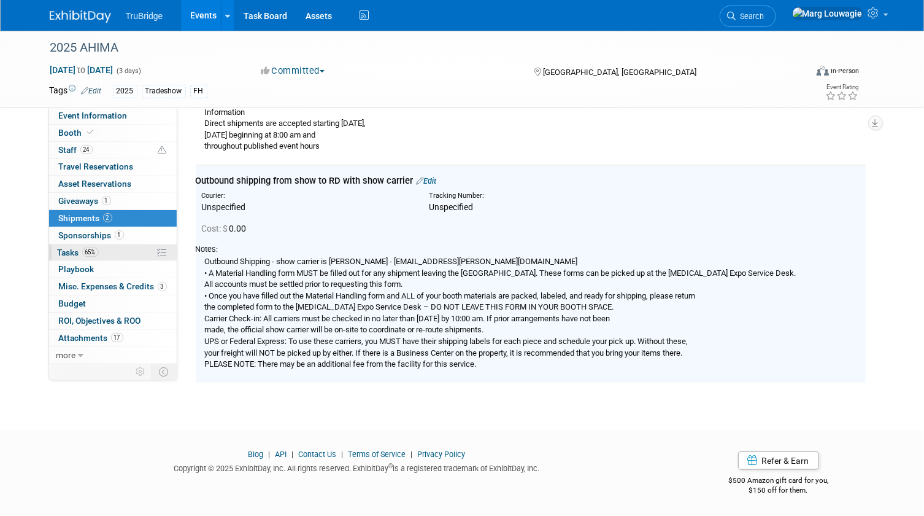
click at [66, 253] on span "Tasks 65%" at bounding box center [78, 252] width 41 height 10
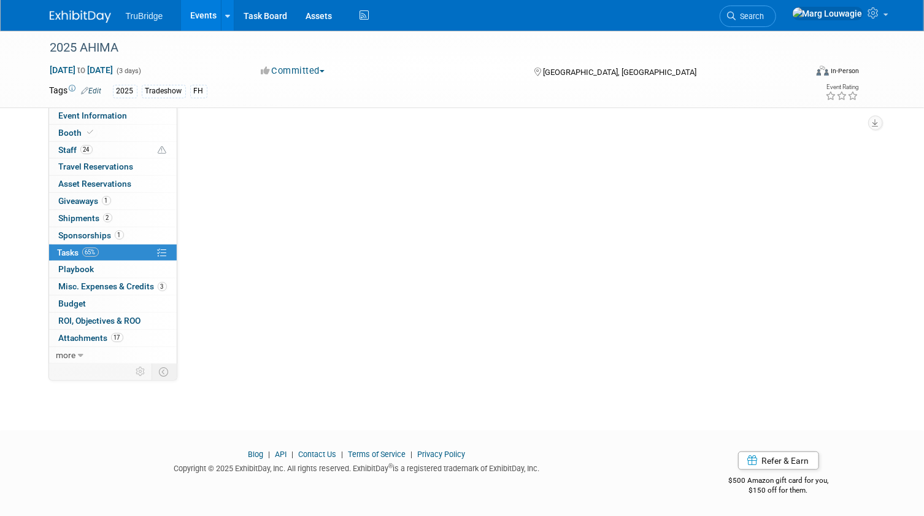
scroll to position [0, 0]
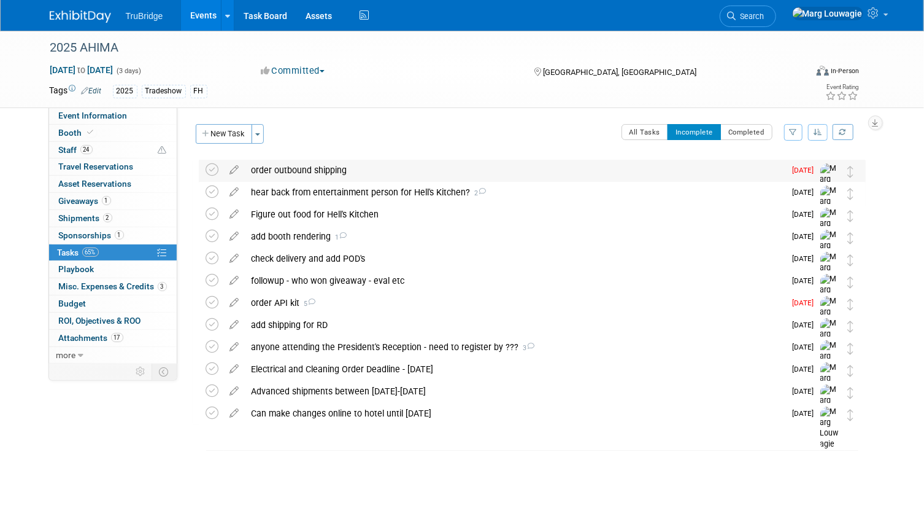
click at [323, 169] on div "order outbound shipping" at bounding box center [515, 170] width 540 height 21
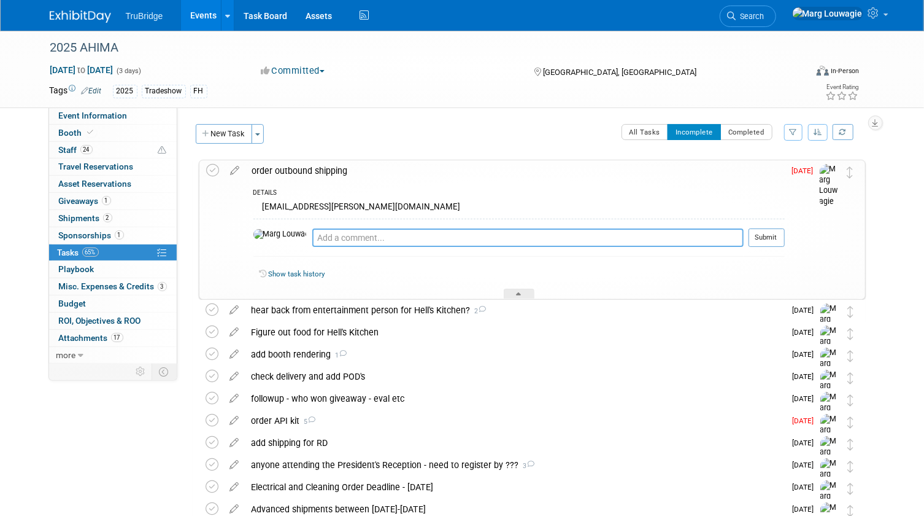
click at [334, 241] on textarea at bounding box center [527, 237] width 431 height 18
type textarea "sent them an email on [DATE]"
click at [760, 230] on button "Submit" at bounding box center [767, 237] width 36 height 18
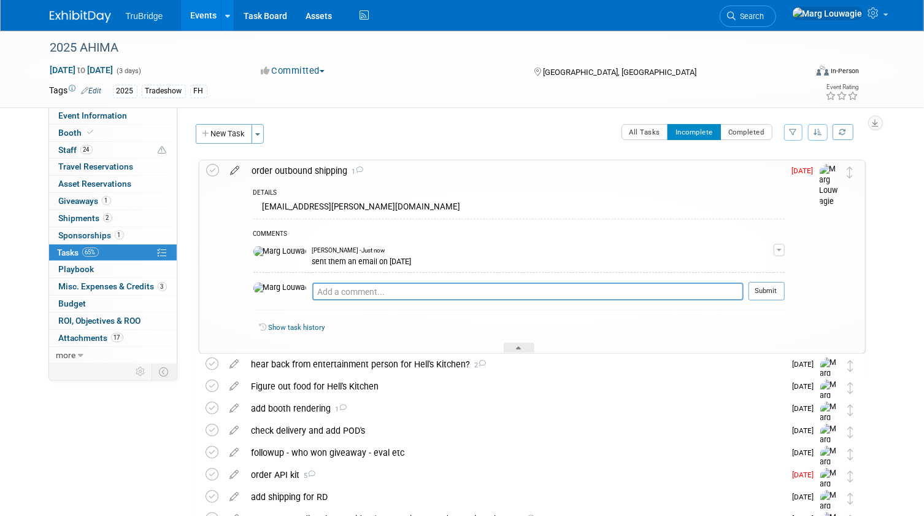
click at [238, 169] on icon at bounding box center [235, 167] width 21 height 15
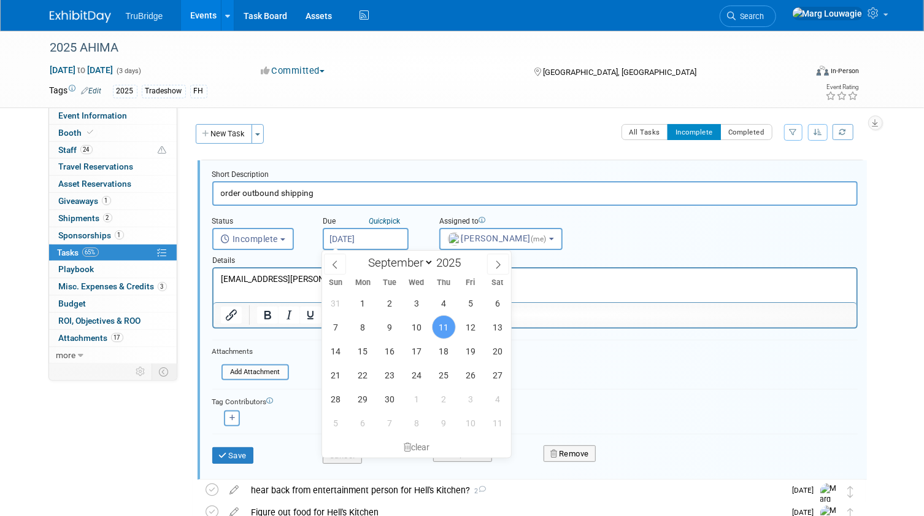
click at [353, 234] on input "[DATE]" at bounding box center [366, 239] width 86 height 22
click at [442, 341] on span "18" at bounding box center [444, 351] width 24 height 24
type input "[DATE]"
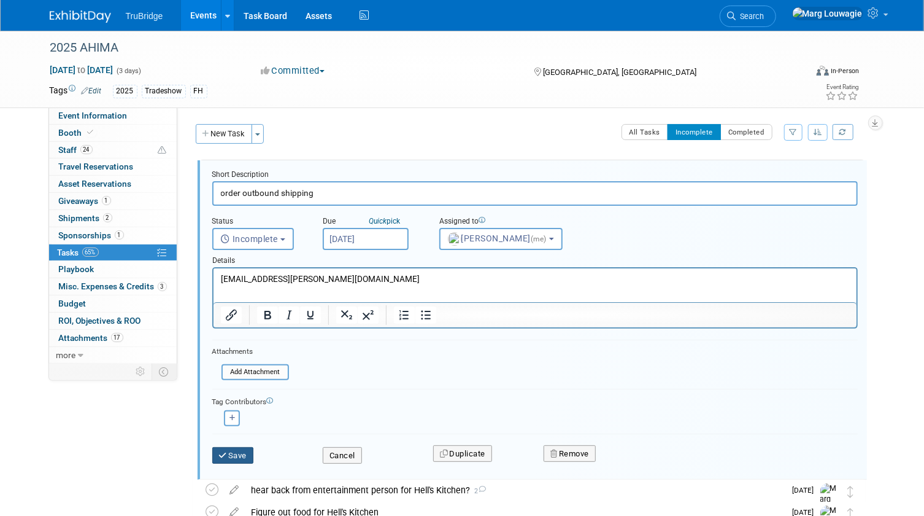
click at [244, 453] on button "Save" at bounding box center [233, 455] width 42 height 17
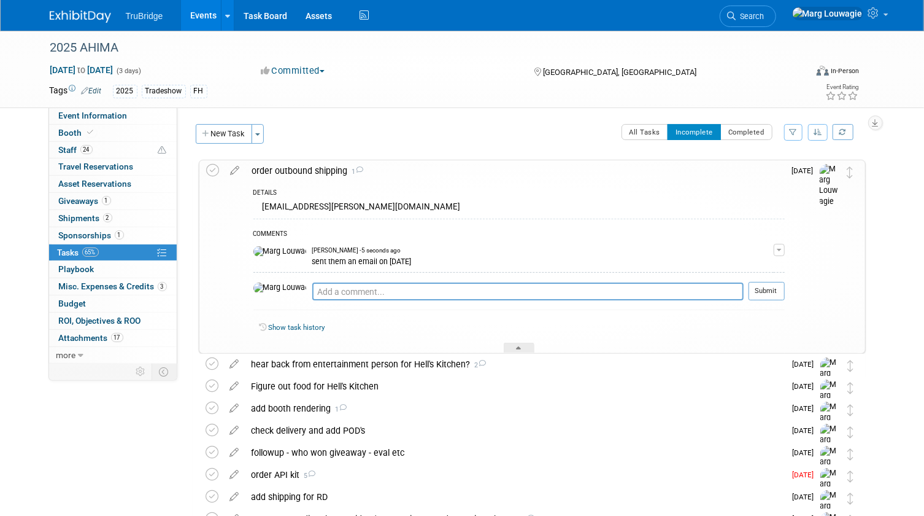
drag, startPoint x: 514, startPoint y: 341, endPoint x: 495, endPoint y: 340, distance: 18.5
click at [514, 341] on div "Show task history" at bounding box center [518, 329] width 531 height 26
click at [517, 342] on div at bounding box center [519, 347] width 31 height 10
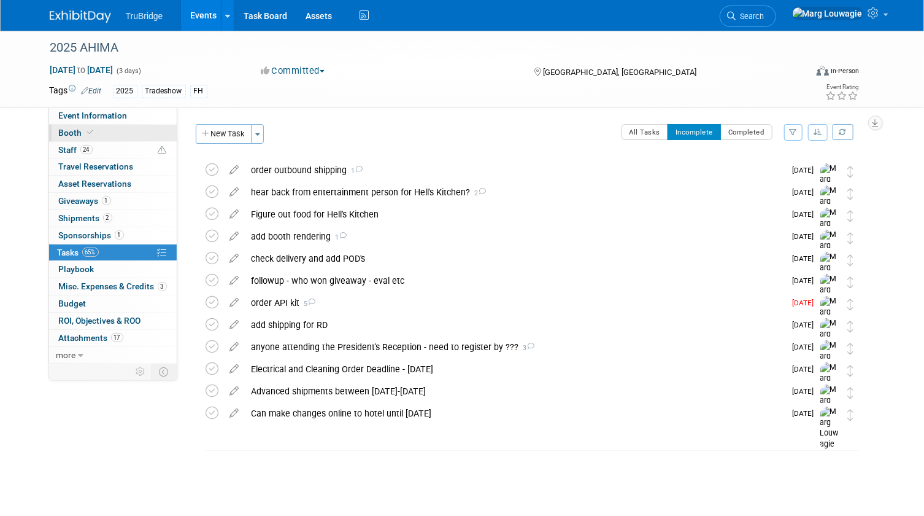
click at [78, 131] on span "Booth" at bounding box center [77, 133] width 37 height 10
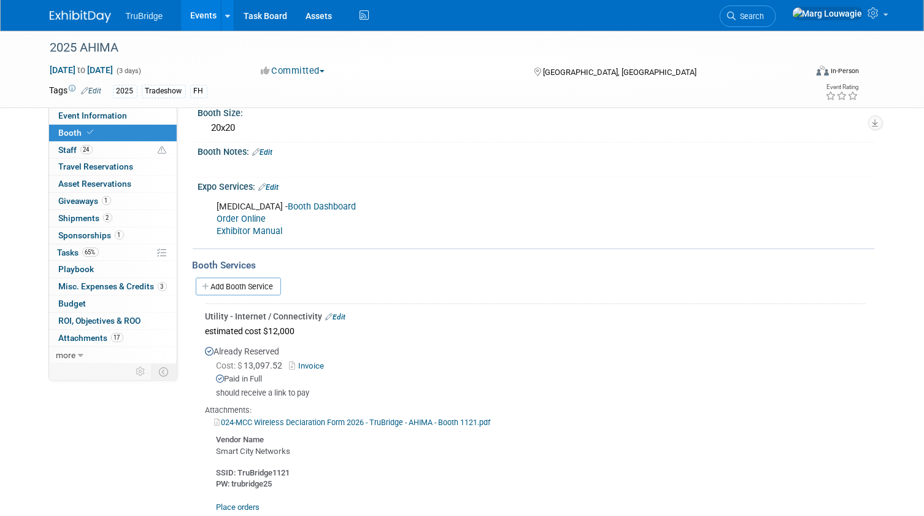
scroll to position [167, 0]
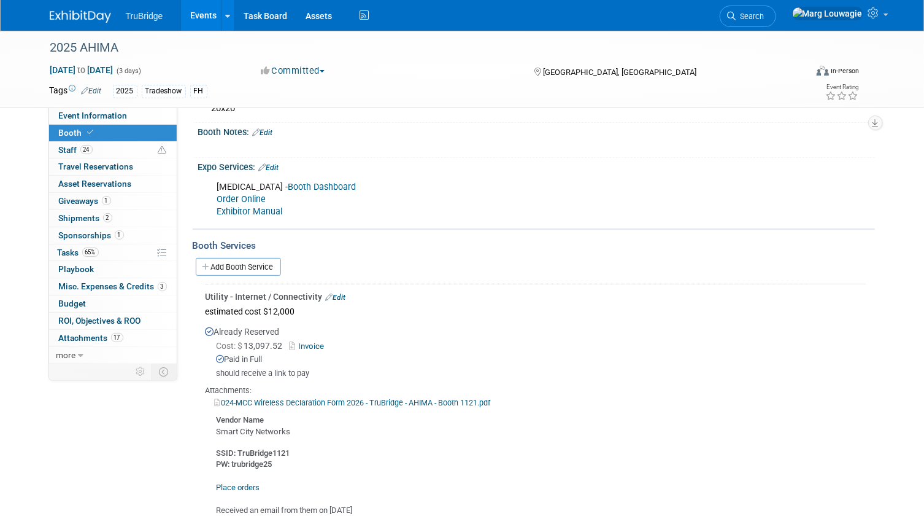
click at [288, 185] on link "Booth Dashboard" at bounding box center [322, 187] width 68 height 10
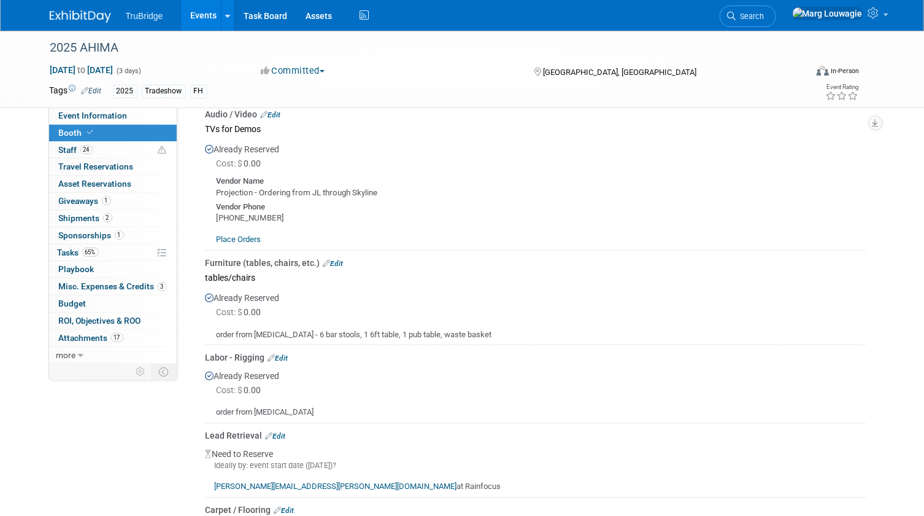
scroll to position [892, 0]
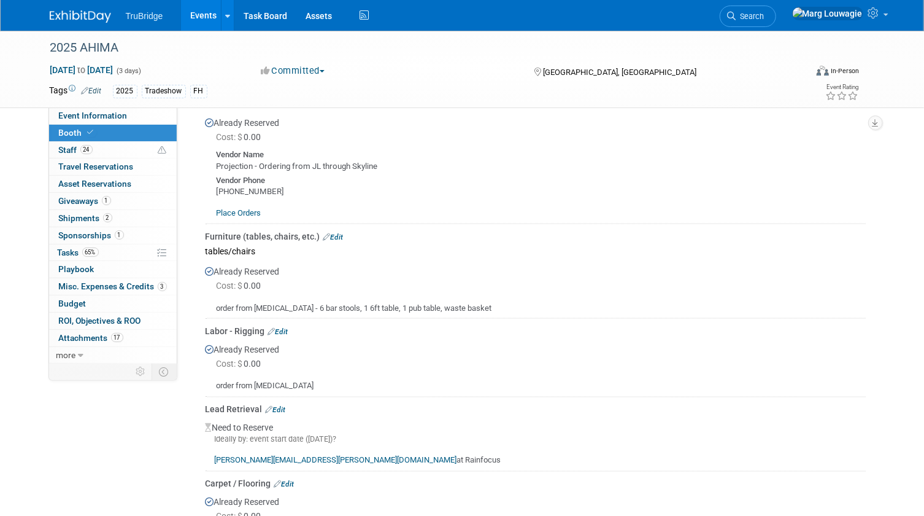
click at [337, 233] on link "Edit" at bounding box center [333, 237] width 20 height 9
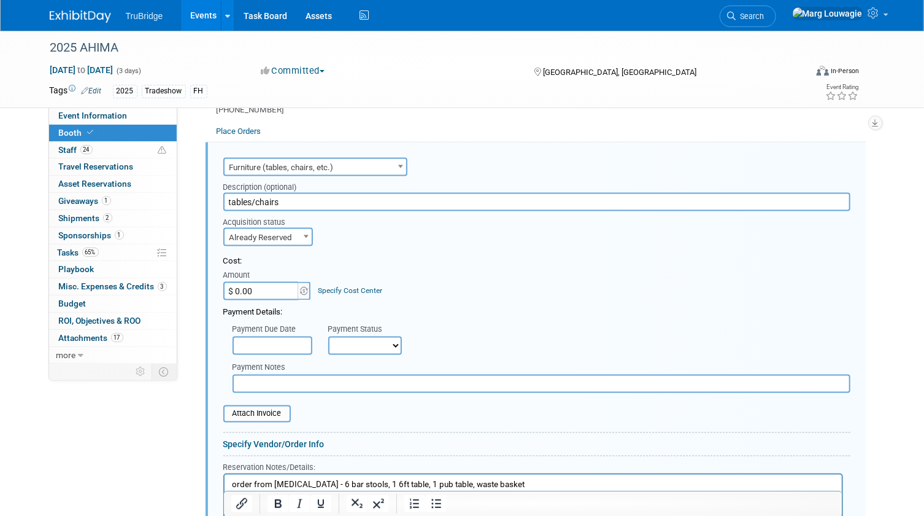
scroll to position [0, 0]
click at [282, 288] on input "$ 0.00" at bounding box center [261, 291] width 77 height 18
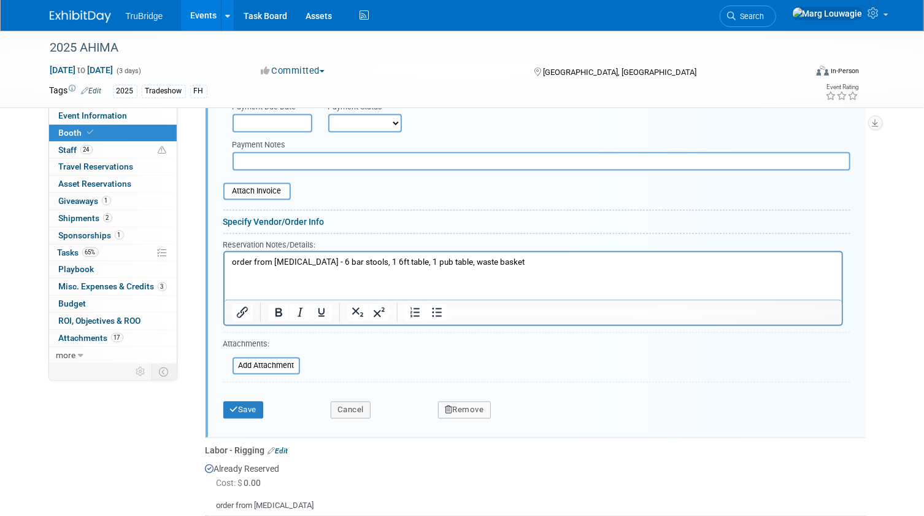
scroll to position [1197, 0]
type input "$ 6,500.00"
click at [284, 361] on input "file" at bounding box center [226, 365] width 146 height 15
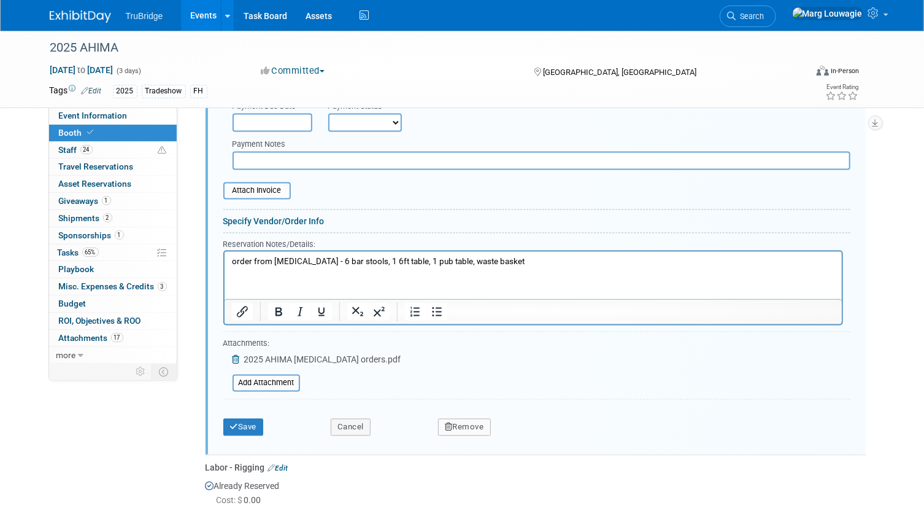
click at [493, 260] on p "order from [MEDICAL_DATA] - 6 bar stools, 1 6ft table, 1 pub table, waste basket" at bounding box center [532, 262] width 603 height 12
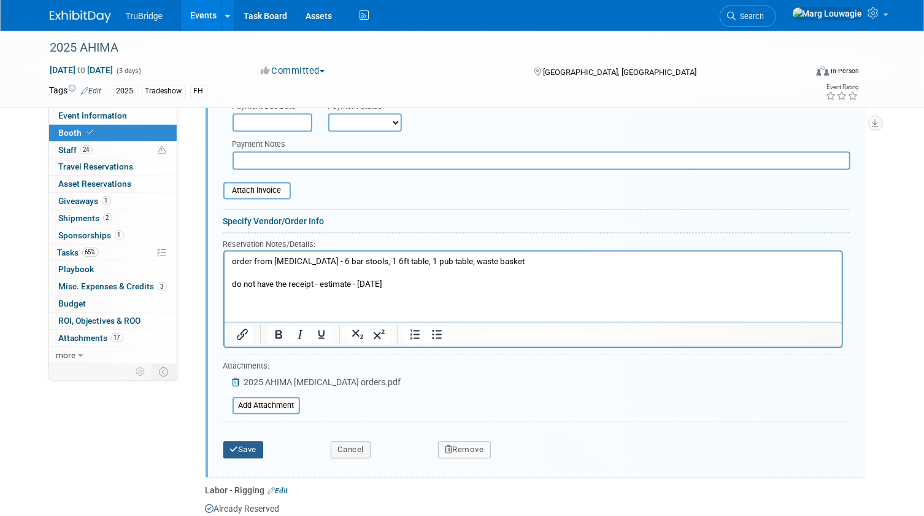
click at [247, 446] on button "Save" at bounding box center [243, 449] width 41 height 17
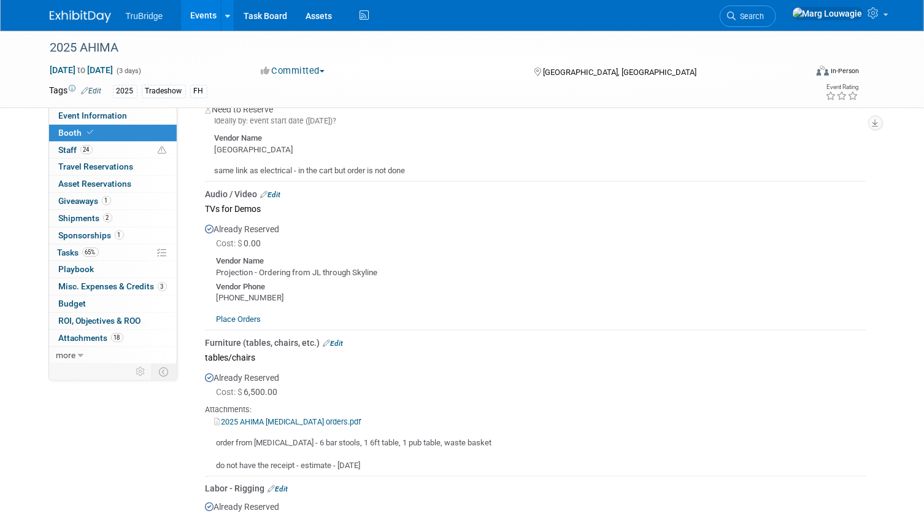
scroll to position [751, 0]
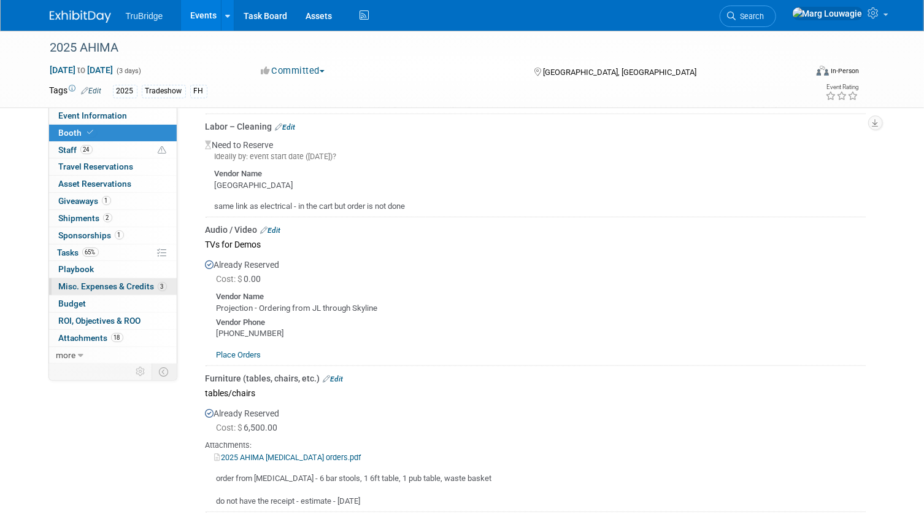
click at [74, 285] on span "Misc. Expenses & Credits 3" at bounding box center [113, 286] width 108 height 10
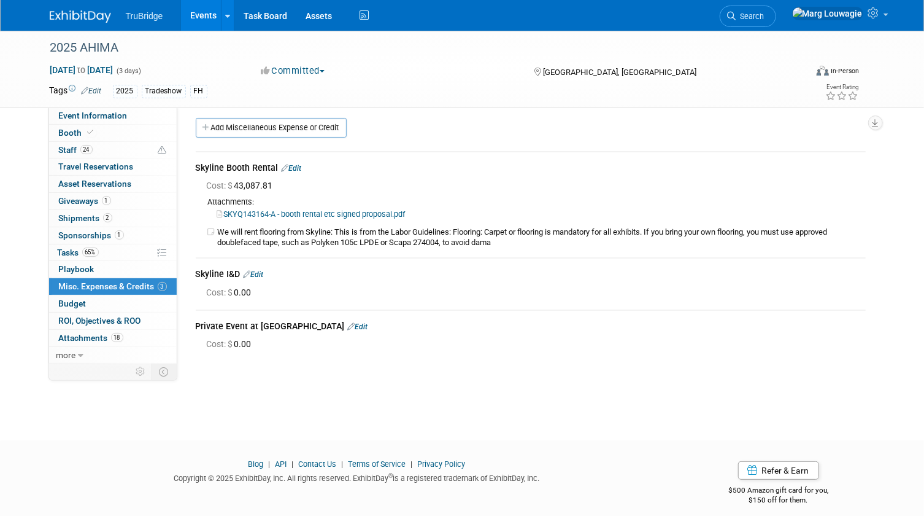
scroll to position [16, 0]
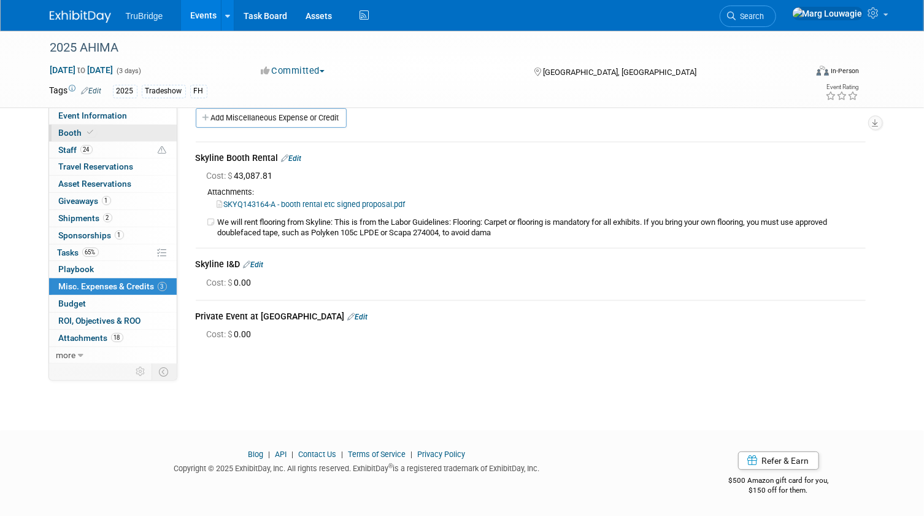
click at [80, 134] on span "Booth" at bounding box center [77, 133] width 37 height 10
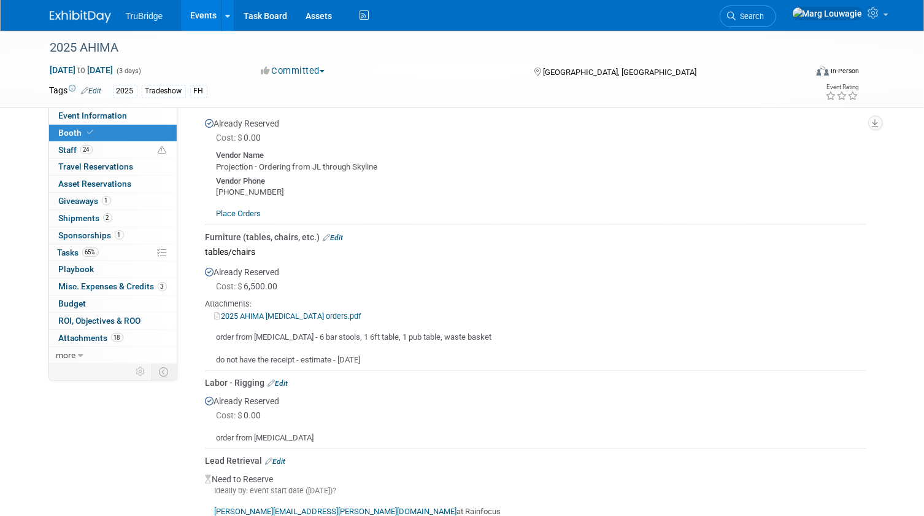
scroll to position [892, 0]
click at [293, 312] on link "2025 AHIMA [MEDICAL_DATA] orders.pdf" at bounding box center [288, 315] width 147 height 9
click at [765, 18] on span "Search" at bounding box center [750, 16] width 28 height 9
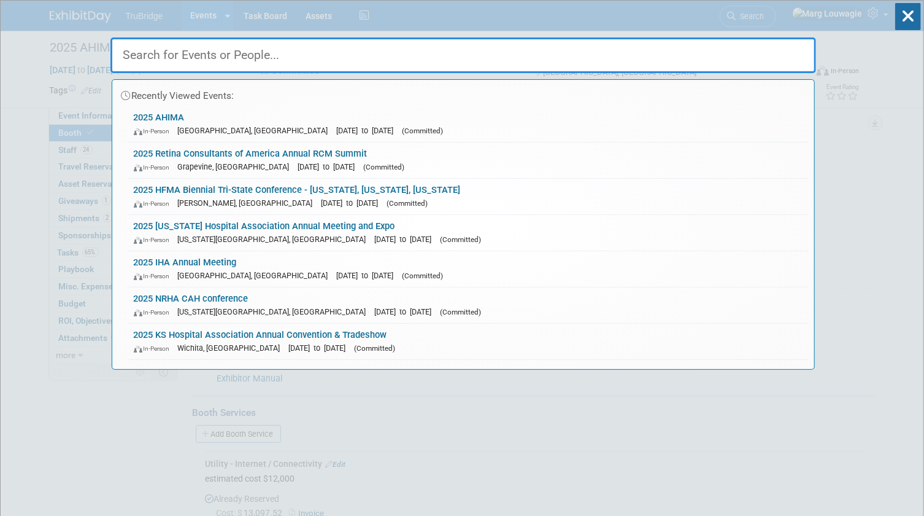
click at [786, 46] on input "text" at bounding box center [463, 55] width 706 height 36
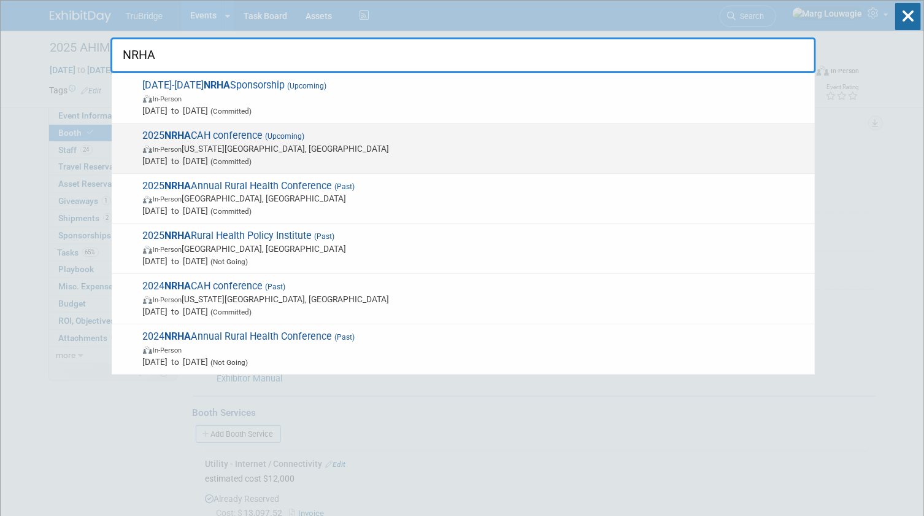
type input "NRHA"
click at [281, 136] on span "(Upcoming)" at bounding box center [284, 136] width 42 height 9
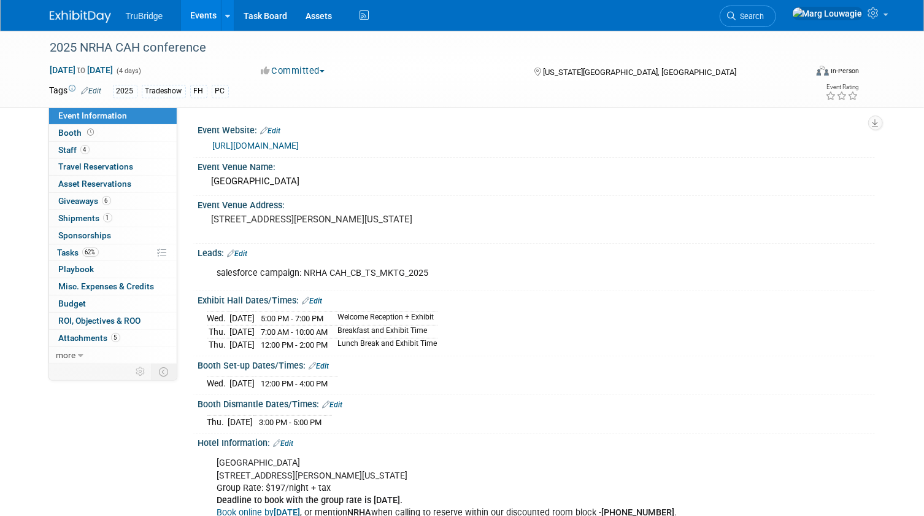
click at [299, 141] on link "https://www.ruralhealth.us/events/schedule/critical-access-hospital-conference" at bounding box center [256, 146] width 87 height 10
